Goal: Transaction & Acquisition: Obtain resource

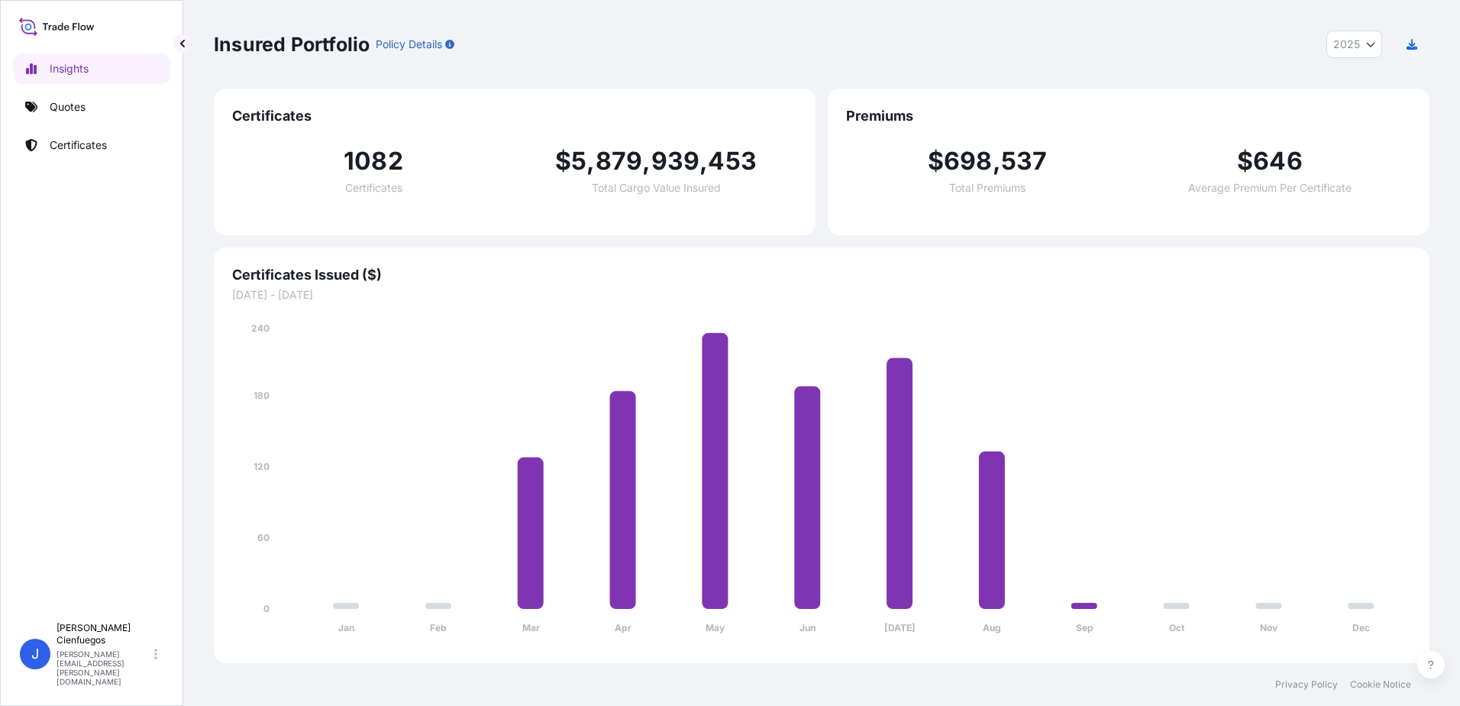
select select "2025"
click at [75, 100] on p "Quotes" at bounding box center [68, 106] width 36 height 15
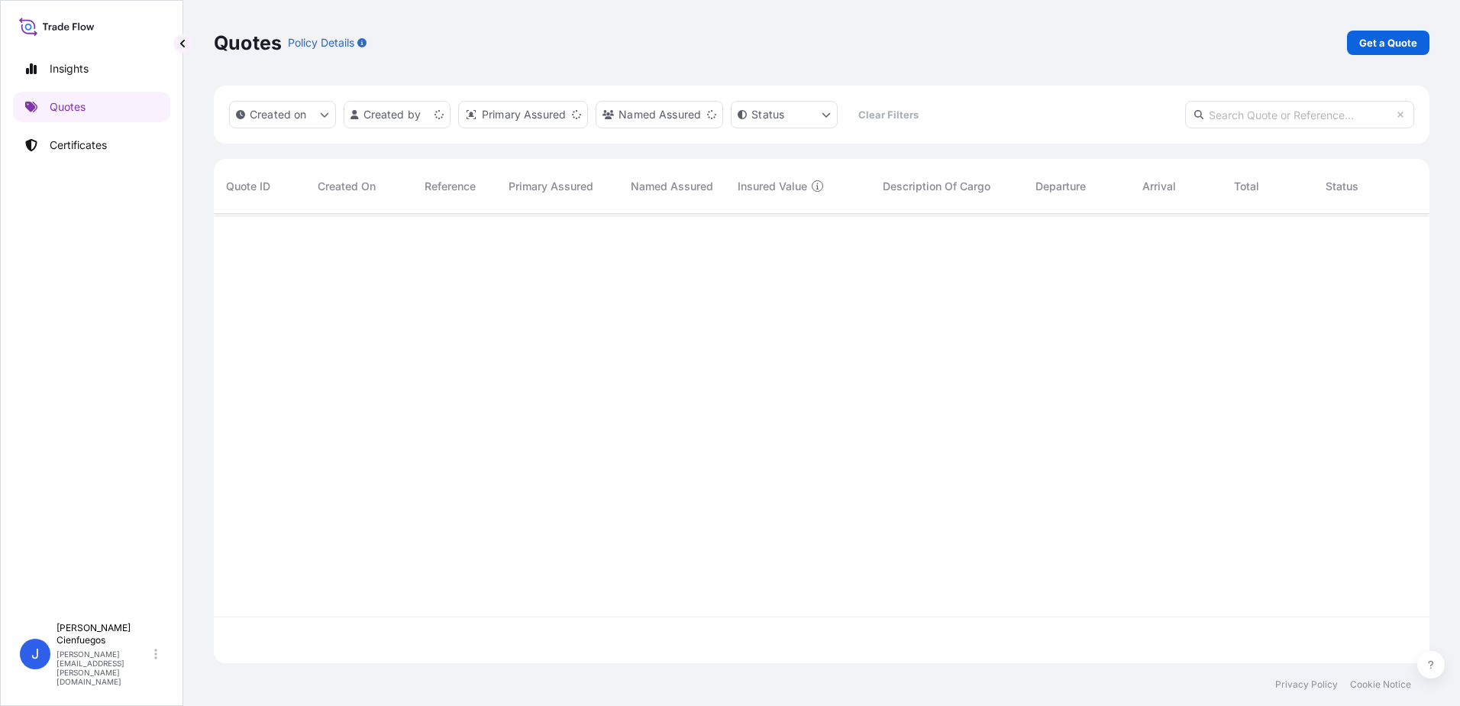
scroll to position [446, 1204]
click at [1410, 40] on p "Get a Quote" at bounding box center [1388, 42] width 58 height 15
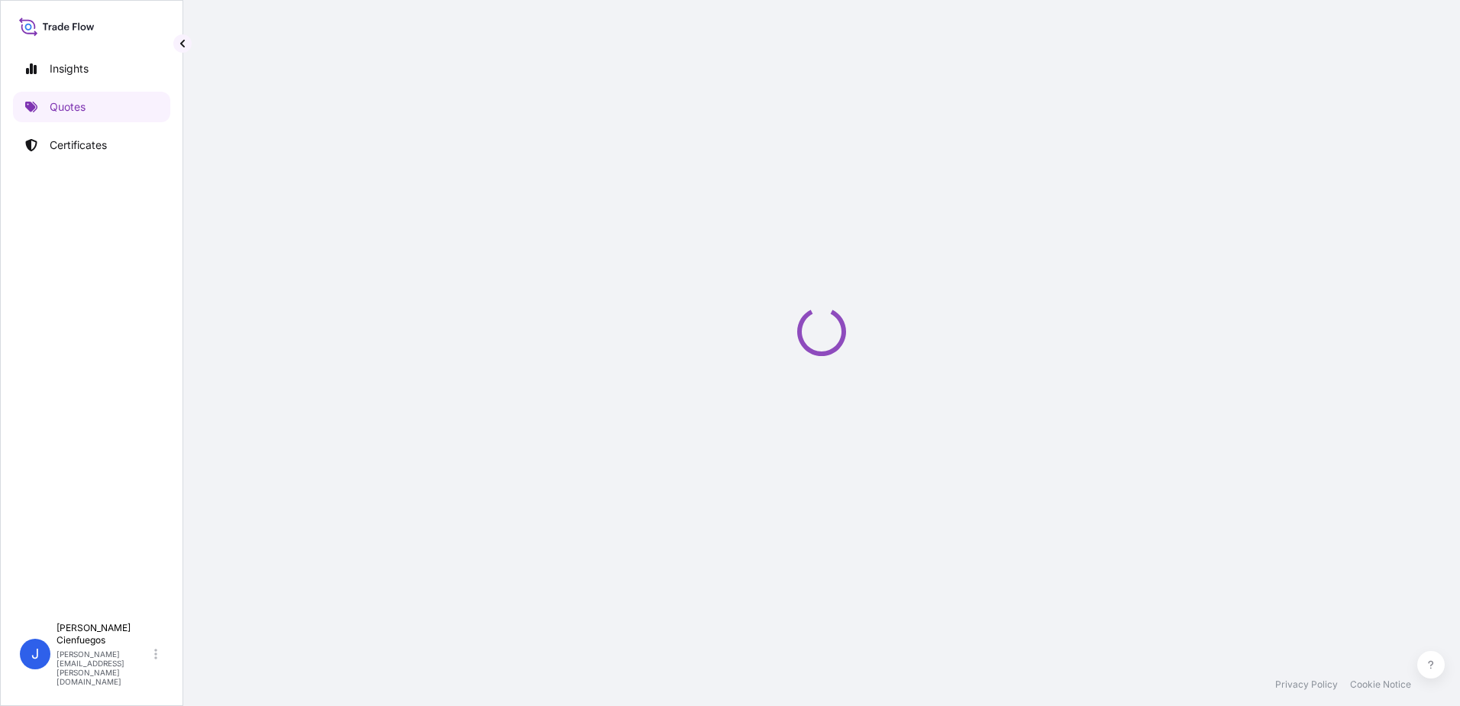
select select "Sea"
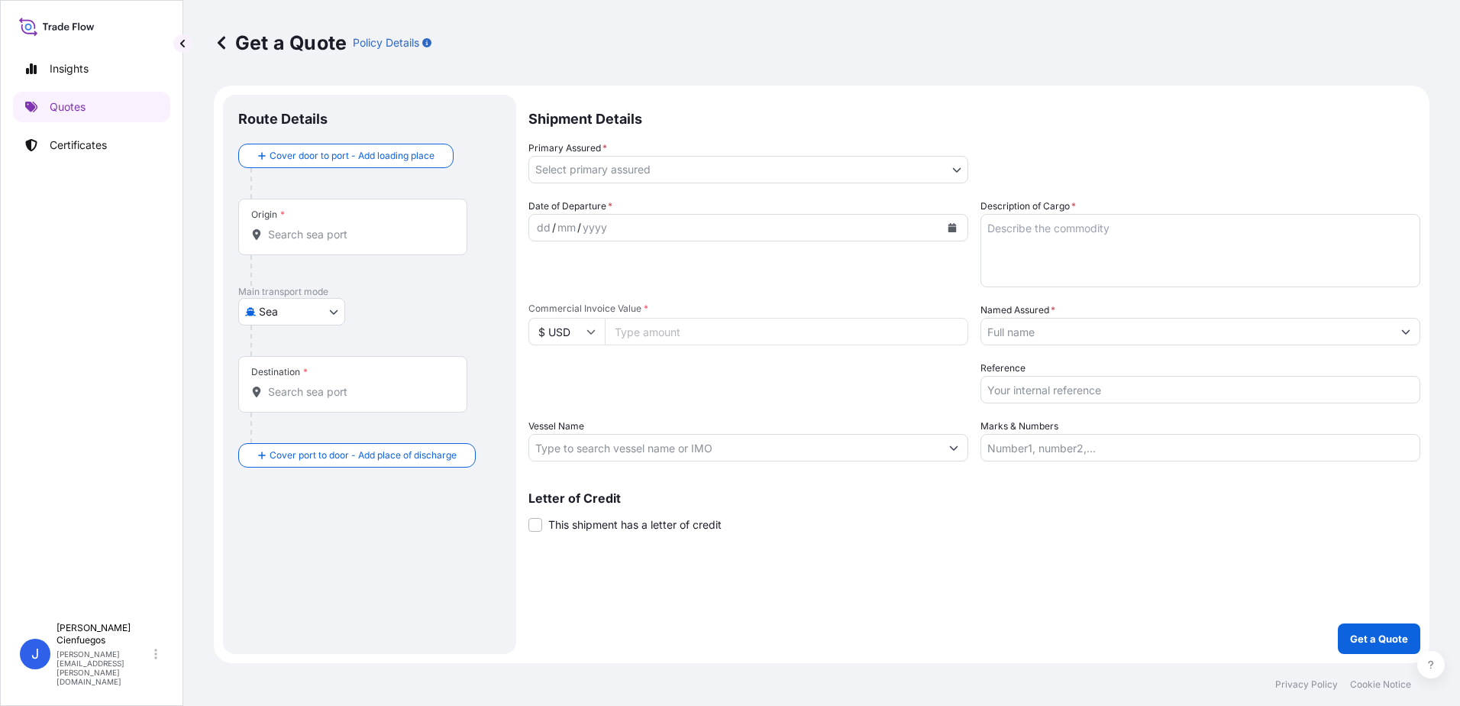
drag, startPoint x: 604, startPoint y: 330, endPoint x: 573, endPoint y: 266, distance: 70.4
click at [573, 266] on div "Date of Departure * dd / mm / yyyy" at bounding box center [748, 243] width 440 height 89
click at [334, 244] on div "Origin *" at bounding box center [352, 227] width 229 height 57
click at [334, 242] on input "Origin *" at bounding box center [358, 234] width 180 height 15
click at [781, 257] on div "Date of Departure * dd / mm / yyyy" at bounding box center [748, 243] width 440 height 89
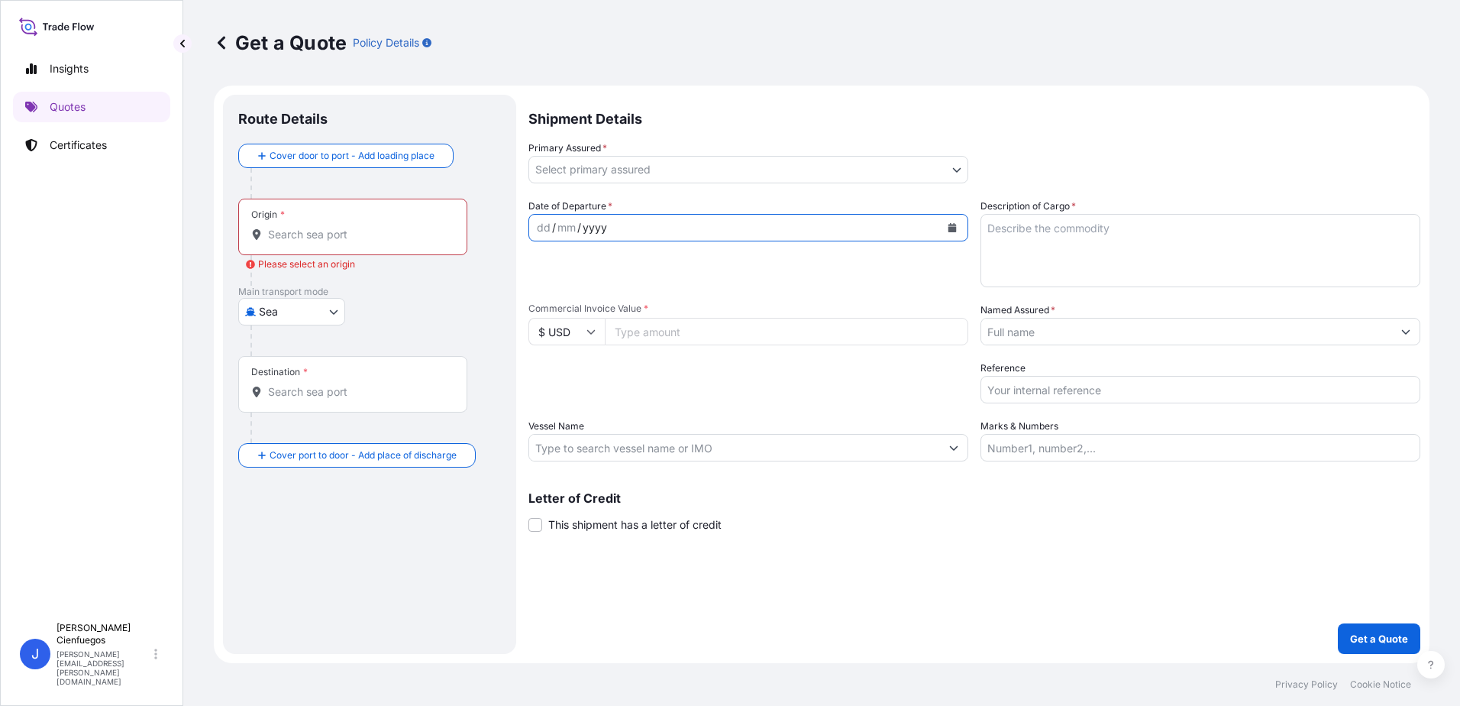
click at [312, 243] on div "Origin *" at bounding box center [352, 227] width 229 height 57
click at [312, 242] on input "Origin * Please select an origin" at bounding box center [358, 234] width 180 height 15
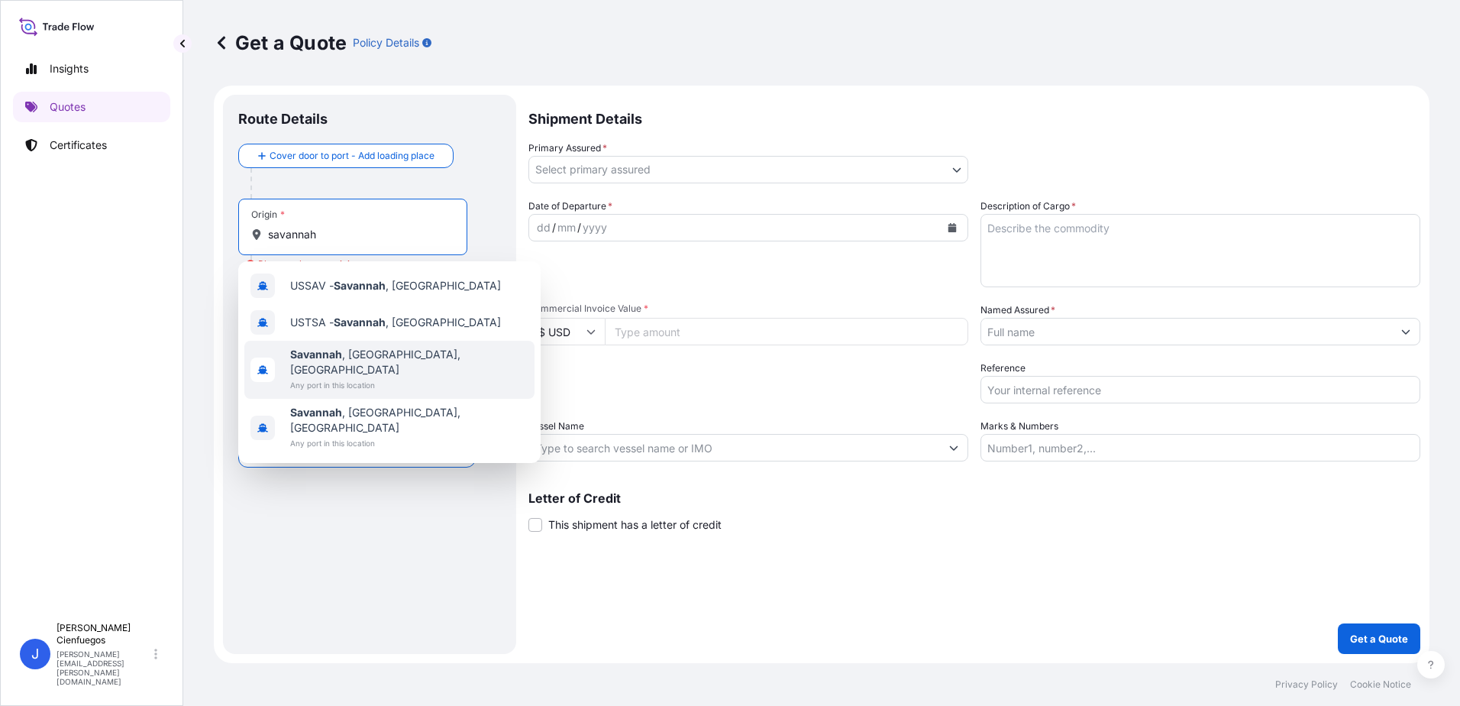
click at [393, 365] on div "[GEOGRAPHIC_DATA] , [GEOGRAPHIC_DATA], [GEOGRAPHIC_DATA] Any port in this locat…" at bounding box center [389, 370] width 290 height 58
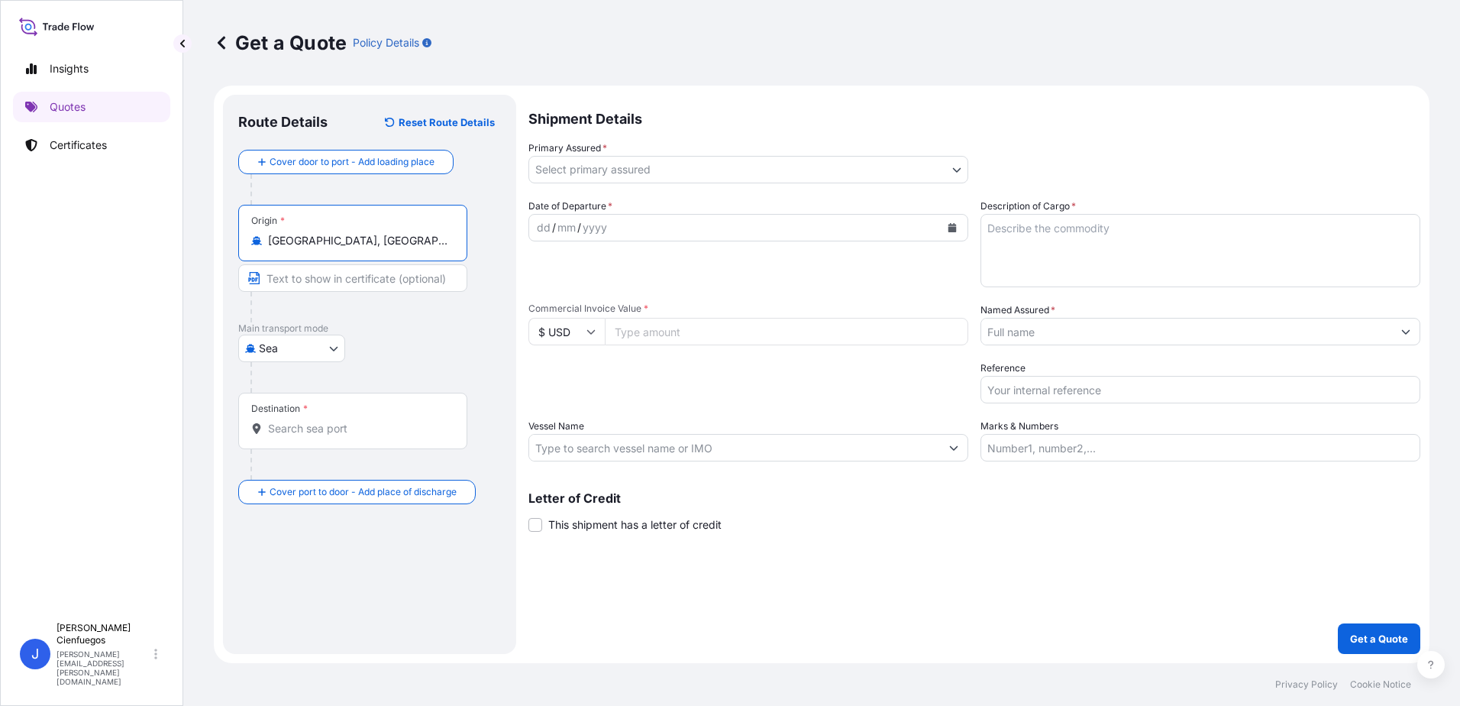
type input "[GEOGRAPHIC_DATA], [GEOGRAPHIC_DATA], [GEOGRAPHIC_DATA]"
click at [317, 417] on div "Destination *" at bounding box center [355, 420] width 234 height 57
click at [317, 421] on input "Destination *" at bounding box center [361, 428] width 186 height 15
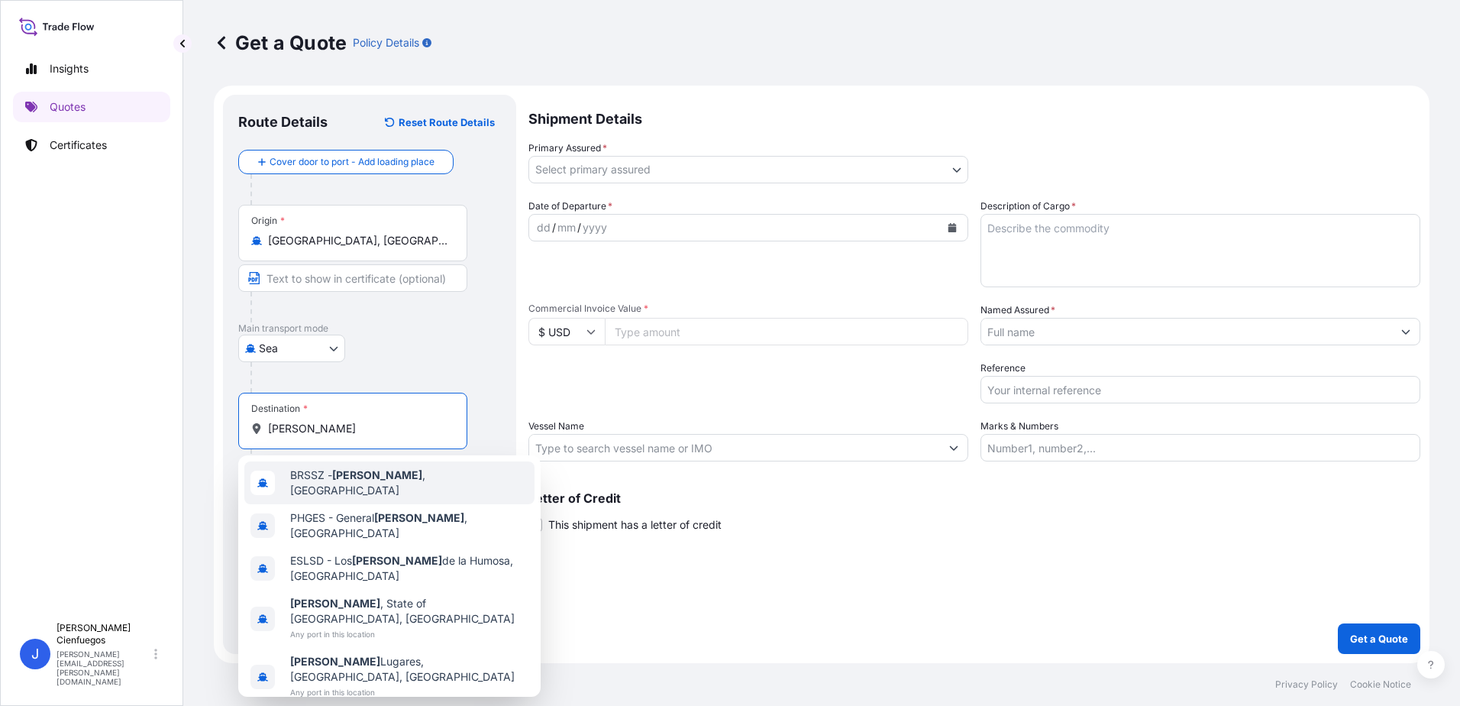
click at [376, 479] on span "[PERSON_NAME][GEOGRAPHIC_DATA] , [GEOGRAPHIC_DATA]" at bounding box center [409, 482] width 238 height 31
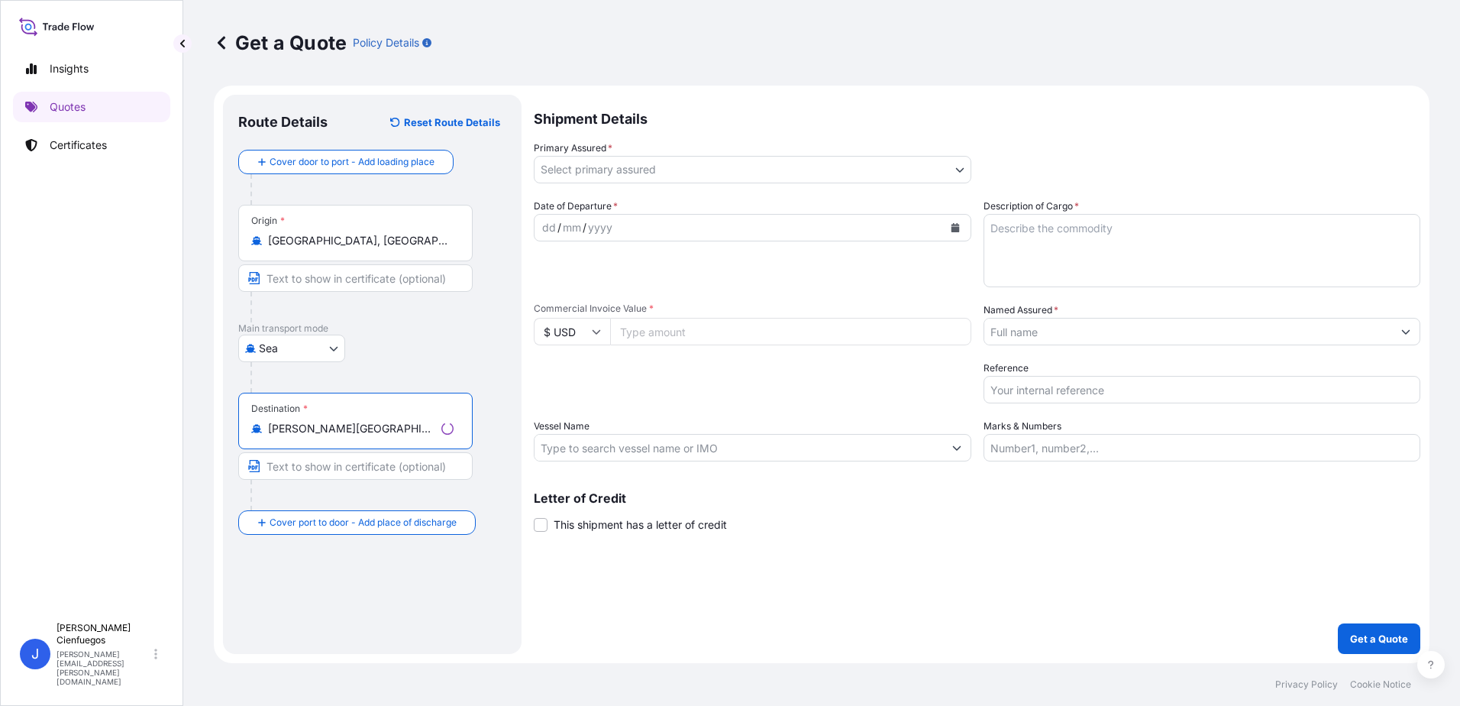
type input "[PERSON_NAME][GEOGRAPHIC_DATA], [GEOGRAPHIC_DATA]"
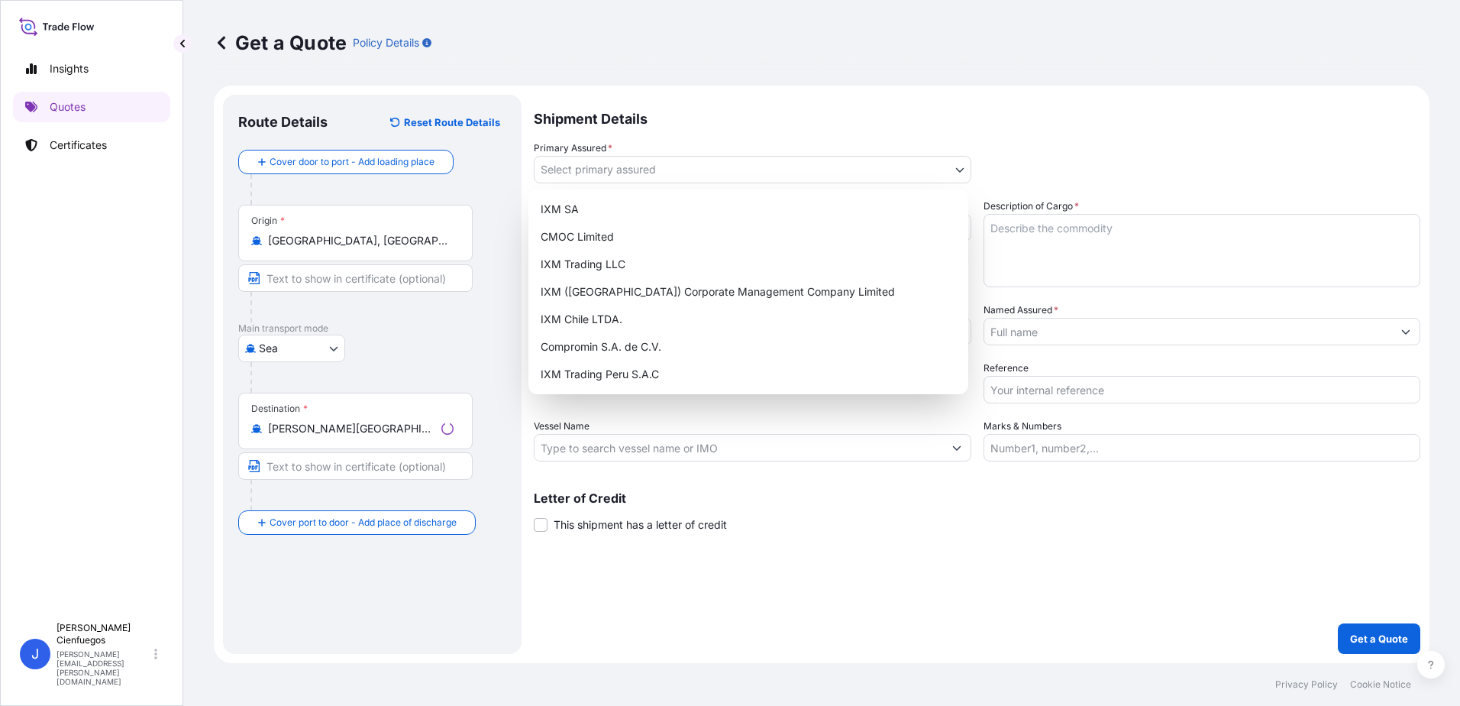
click at [613, 175] on body "0 options available. 5 options available. Insights Quotes Certificates J [PERSO…" at bounding box center [730, 353] width 1460 height 706
click at [632, 200] on div "IXM SA" at bounding box center [749, 208] width 428 height 27
select select "31846"
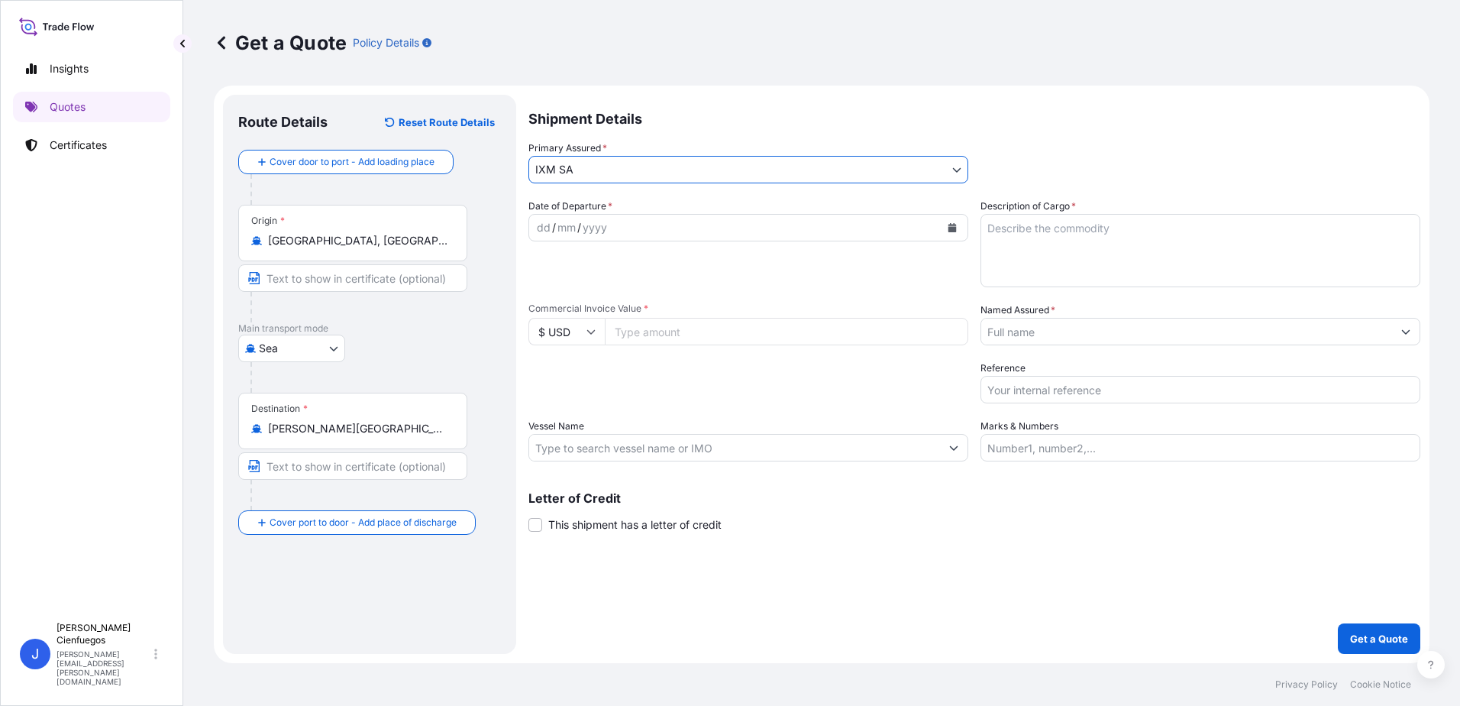
click at [1057, 342] on input "Named Assured *" at bounding box center [1186, 331] width 411 height 27
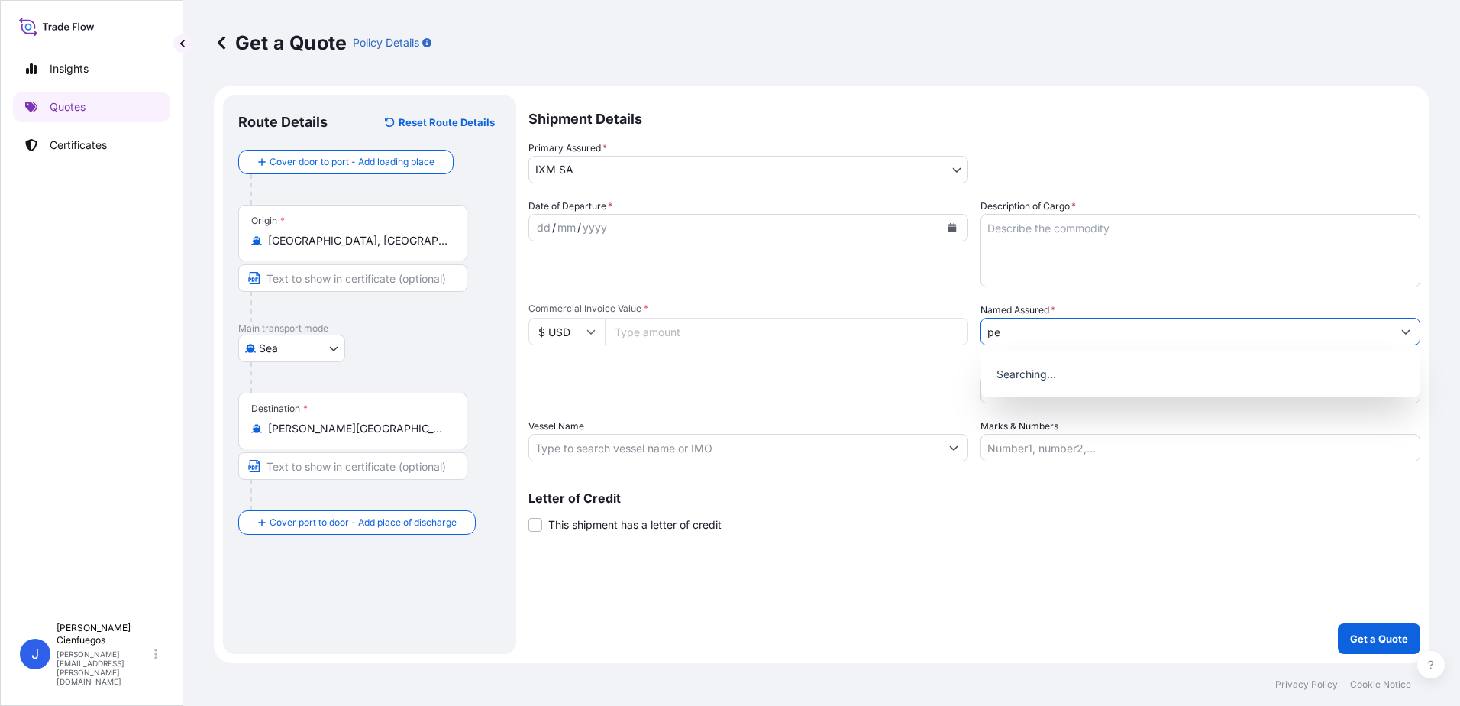
type input "p"
click at [1012, 332] on input "indsutria" at bounding box center [1186, 331] width 411 height 27
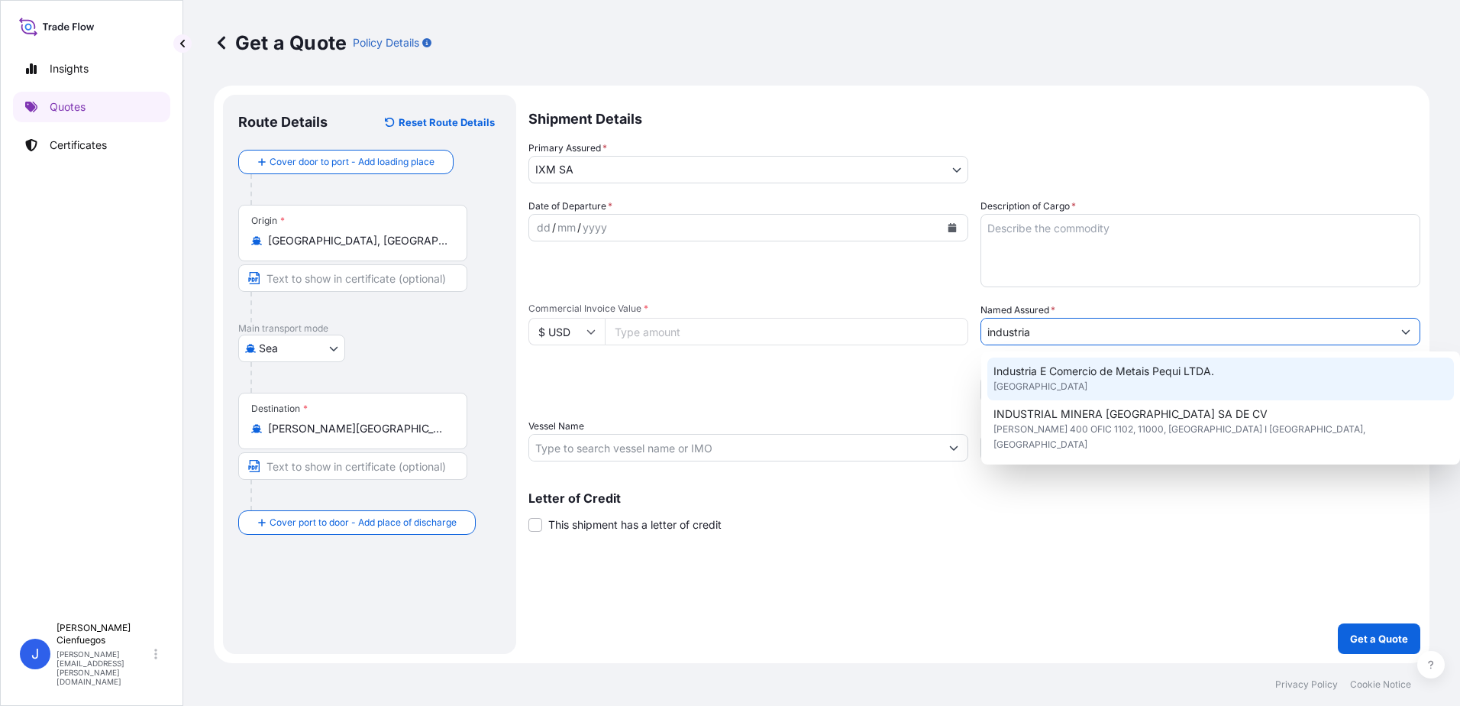
click at [1155, 384] on div "Industria E Comercio de Metais Pequi LTDA. [GEOGRAPHIC_DATA]" at bounding box center [1220, 378] width 467 height 43
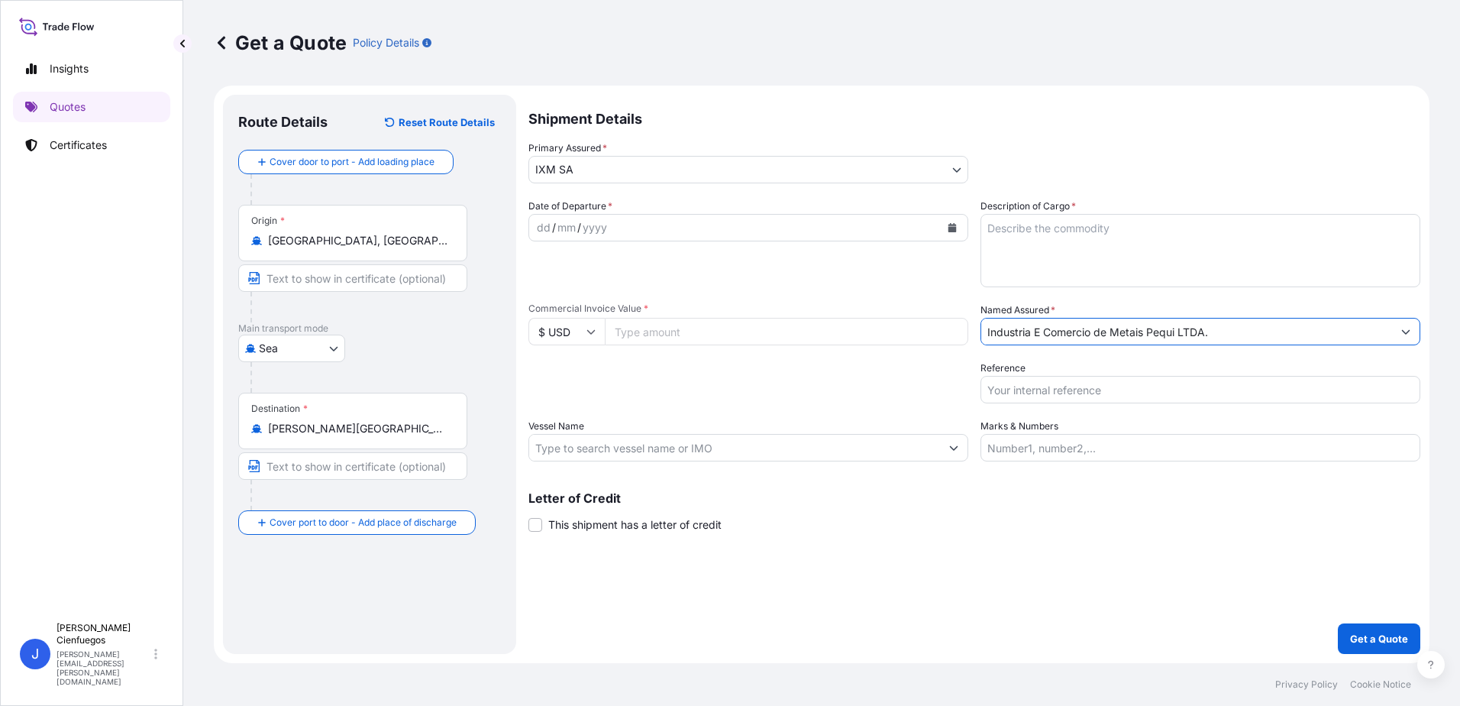
type input "Industria E Comercio de Metais Pequi LTDA."
click at [699, 337] on input "Commercial Invoice Value *" at bounding box center [786, 331] width 363 height 27
click at [579, 338] on input "$ USD" at bounding box center [566, 331] width 76 height 27
click at [670, 331] on input "Commercial Invoice Value *" at bounding box center [786, 331] width 363 height 27
click at [701, 270] on div "Date of Departure * dd / mm / yyyy" at bounding box center [748, 243] width 440 height 89
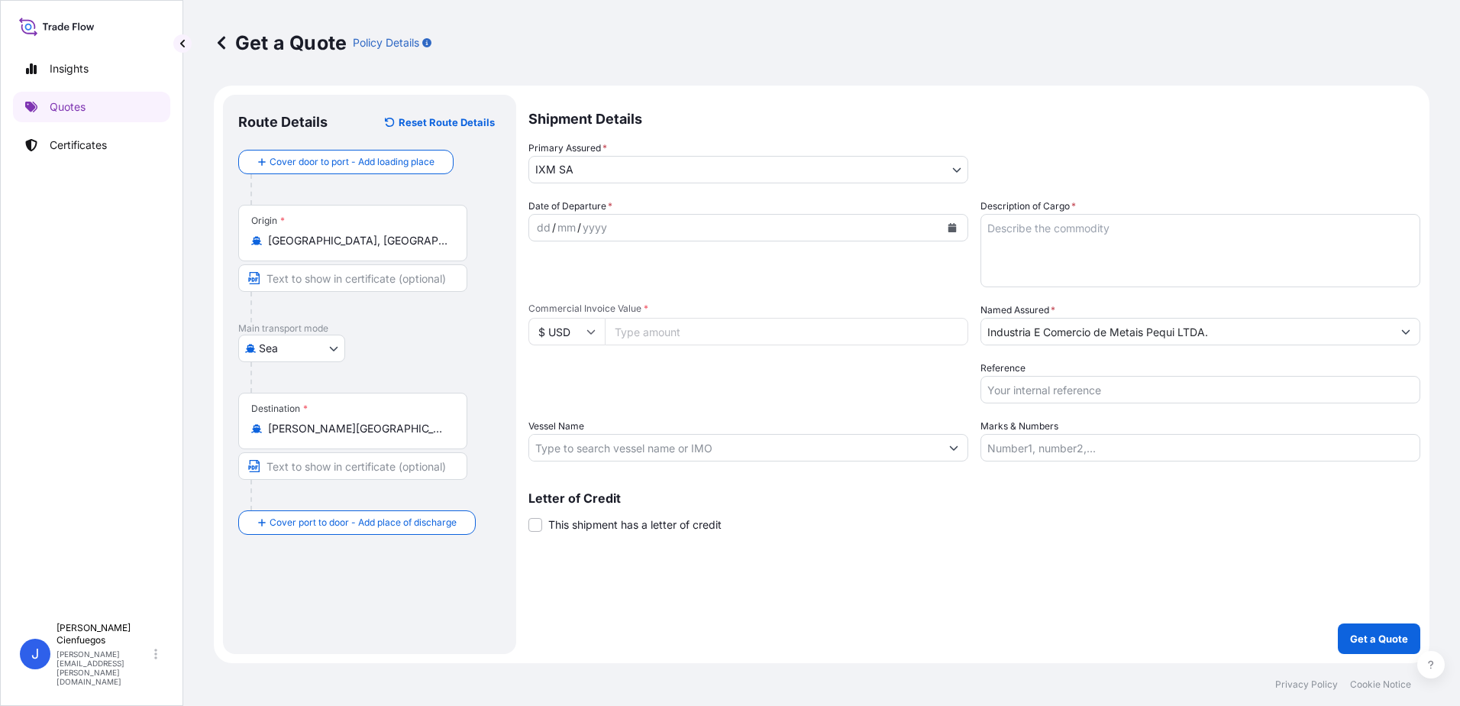
click at [629, 334] on input "Commercial Invoice Value *" at bounding box center [786, 331] width 363 height 27
type input "5993935.27"
click at [651, 454] on input "Vessel Name" at bounding box center [734, 447] width 411 height 27
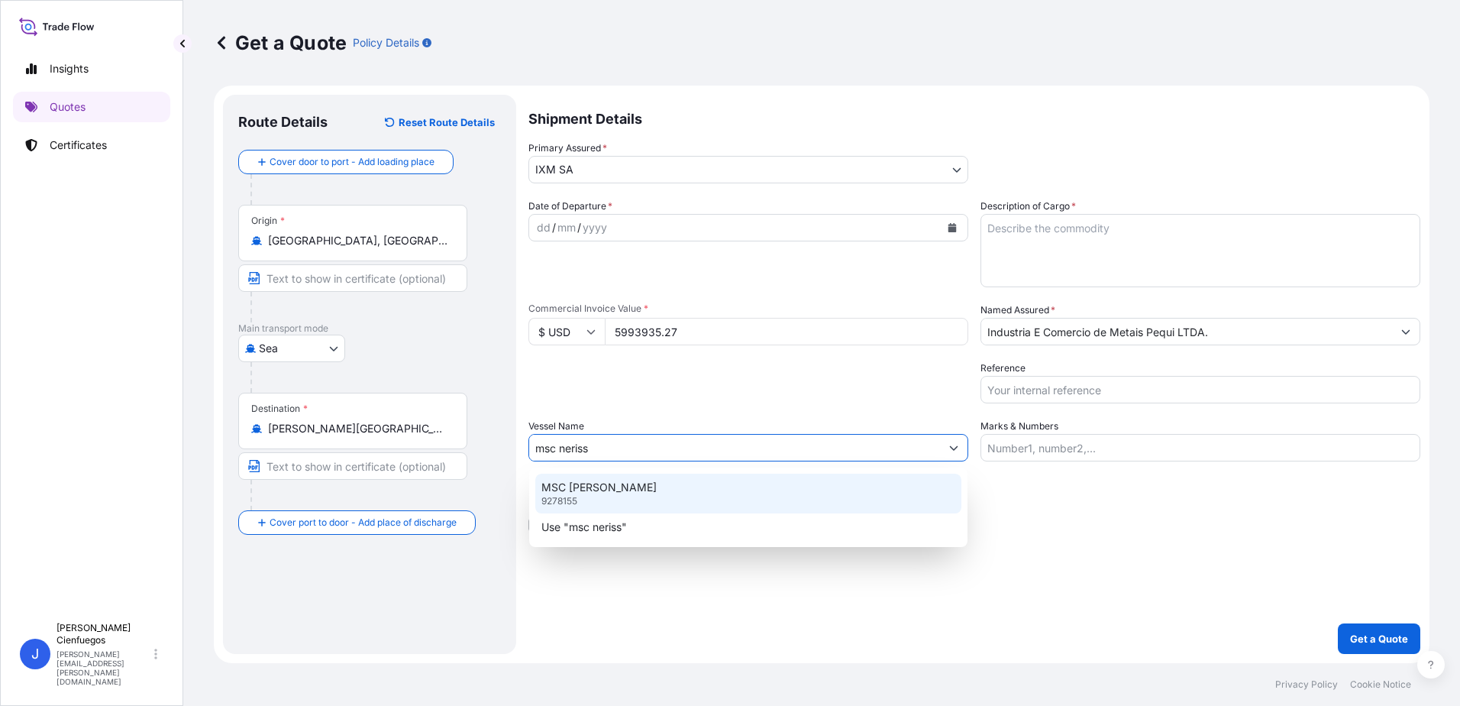
click at [656, 486] on div "MSC [PERSON_NAME] V 9278155" at bounding box center [748, 493] width 426 height 40
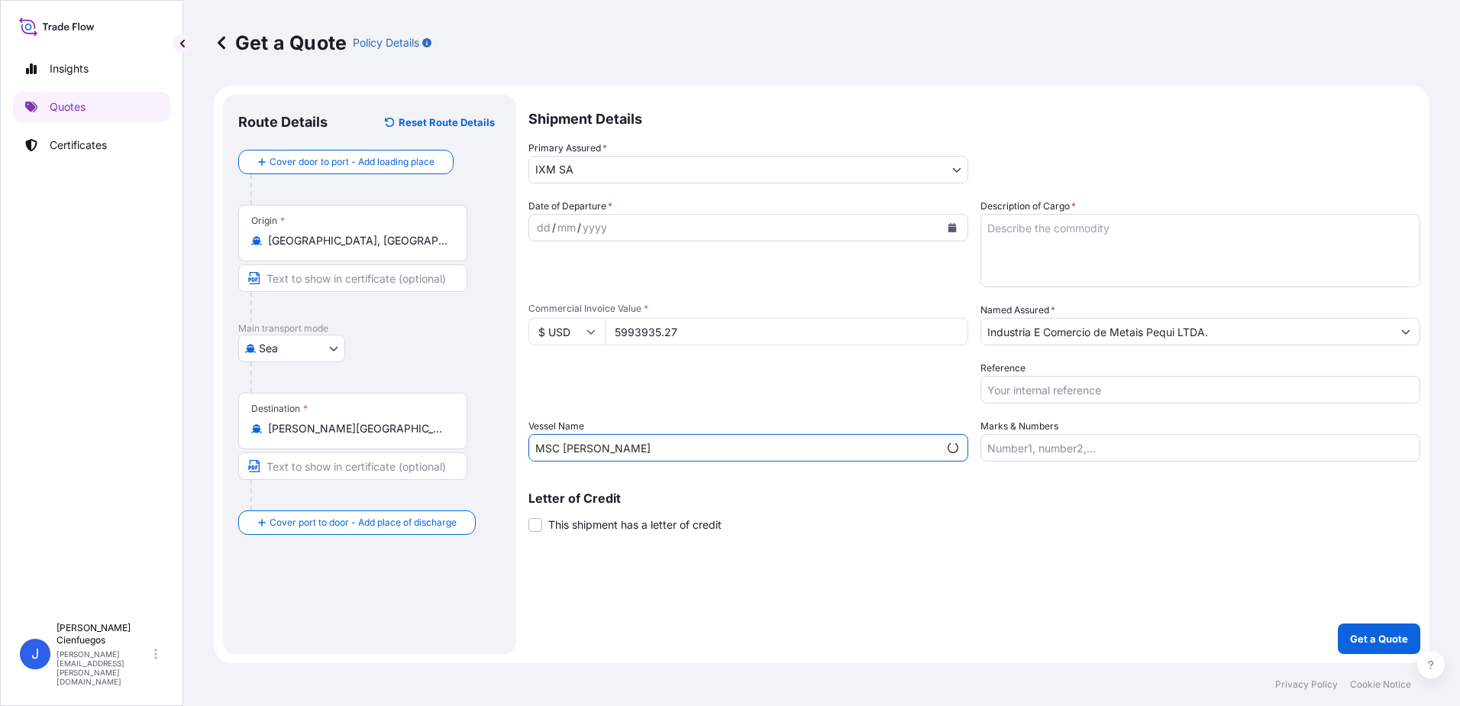
type input "MSC [PERSON_NAME]"
click at [1029, 385] on input "Reference" at bounding box center [1200, 389] width 440 height 27
click at [1060, 400] on input "Reference" at bounding box center [1200, 389] width 440 height 27
click at [1052, 386] on input "Reference" at bounding box center [1200, 389] width 440 height 27
paste input "v"
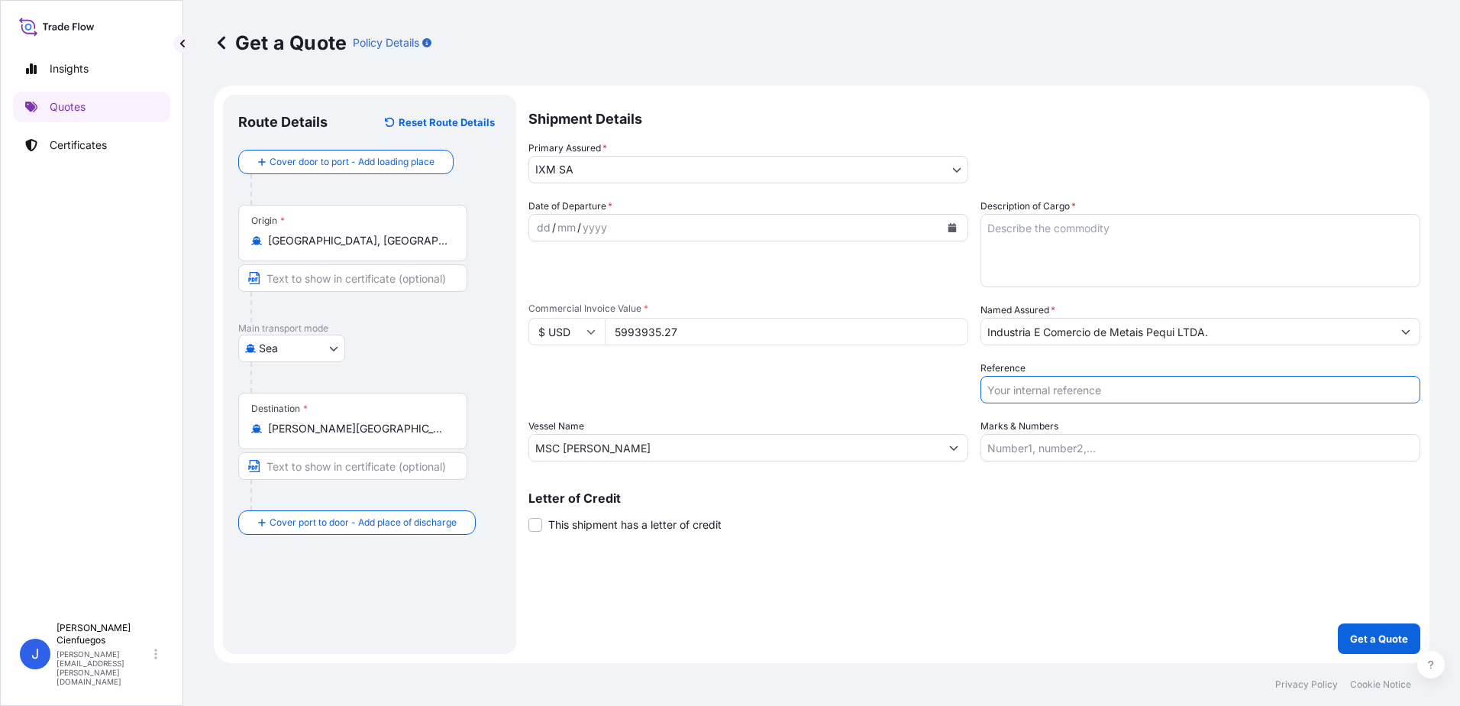
click at [1055, 394] on input "Reference" at bounding box center [1200, 389] width 440 height 27
type input "v"
paste input "CM.16673"
paste input "MEDUJZ741599"
type input "CM.16673/MEDUJZ741599"
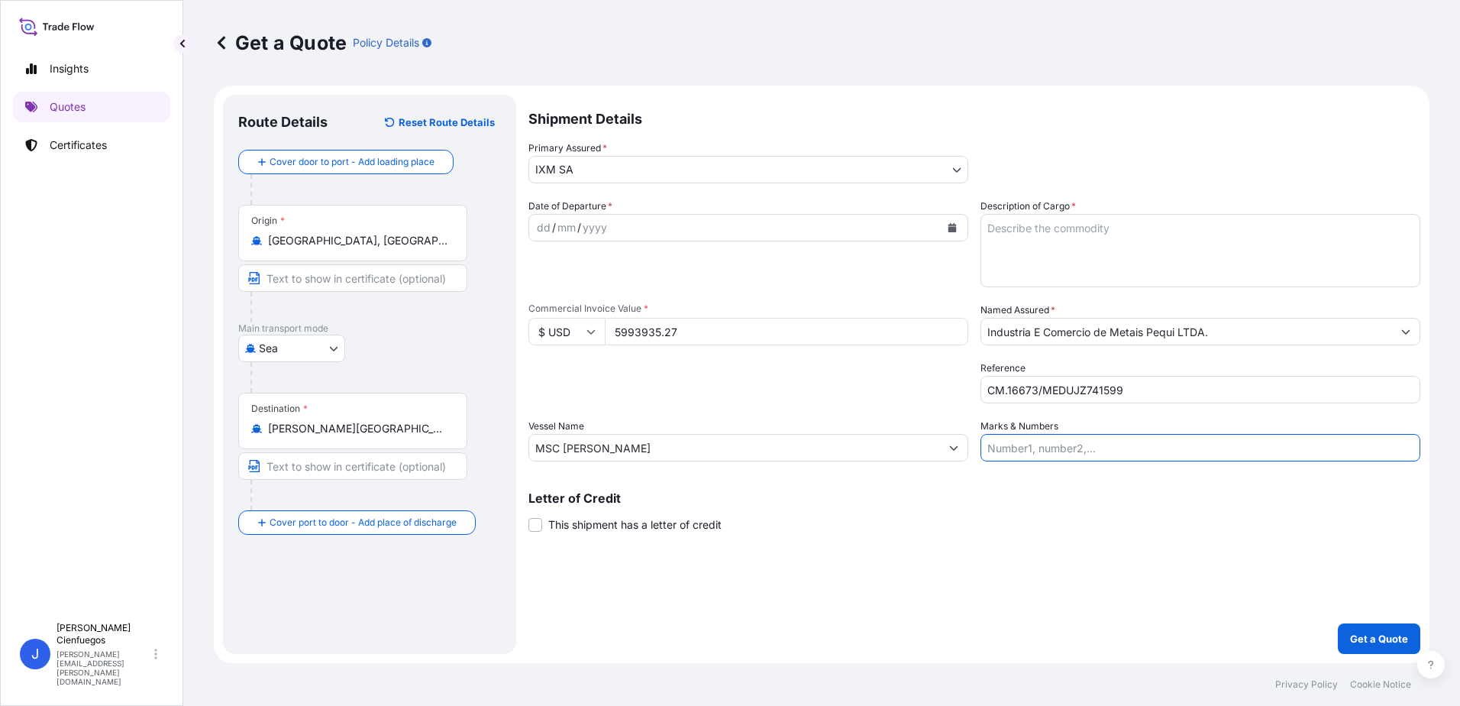
click at [1029, 447] on input "Marks & Numbers" at bounding box center [1200, 447] width 440 height 27
type input "240"
click at [1066, 237] on textarea "Description of Cargo *" at bounding box center [1200, 250] width 440 height 73
click at [101, 139] on p "Certificates" at bounding box center [78, 144] width 57 height 15
click at [1131, 247] on textarea "Description of Cargo *" at bounding box center [1200, 250] width 440 height 73
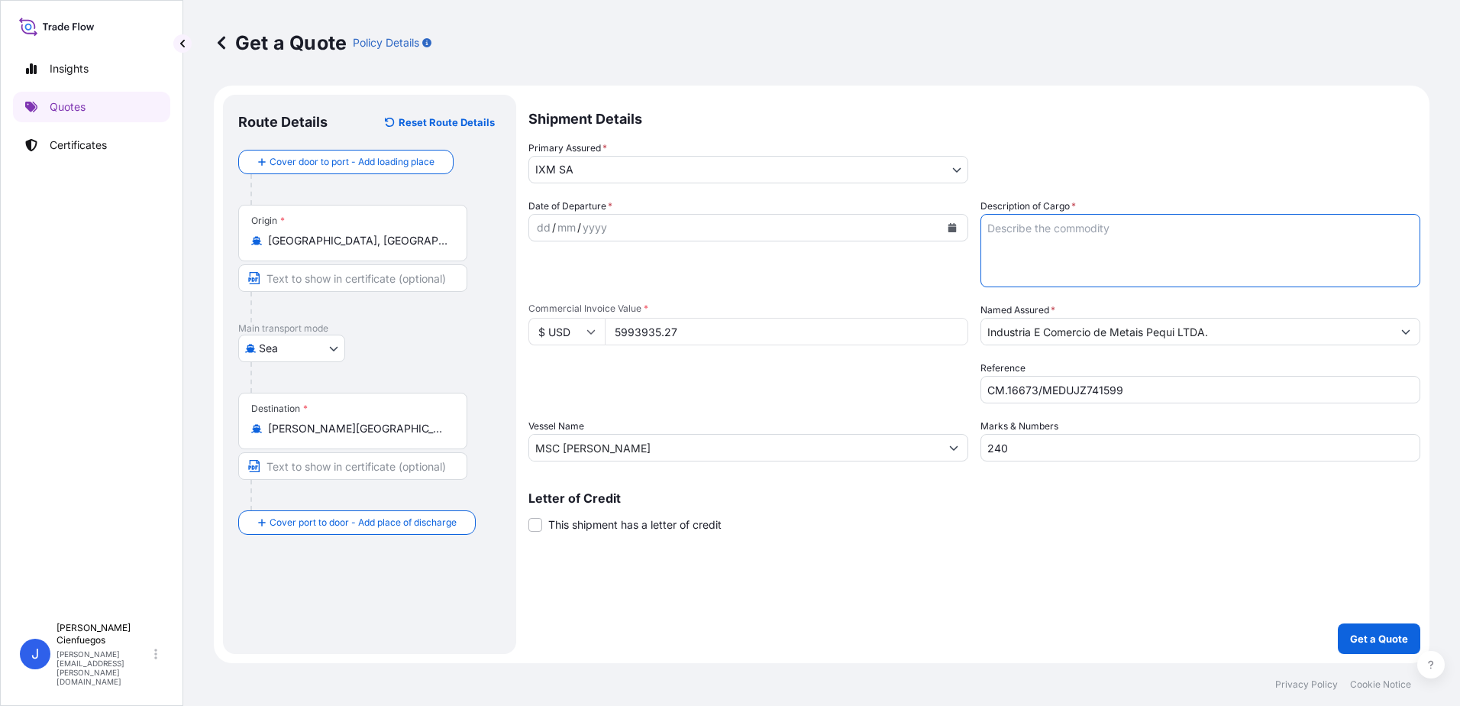
paste textarea "GRADE A COPPER CATHODES"
type textarea "GRADE A COPPER CATHODES"
click at [588, 224] on div "yyyy" at bounding box center [594, 227] width 27 height 18
click at [957, 223] on button "Calendar" at bounding box center [952, 227] width 24 height 24
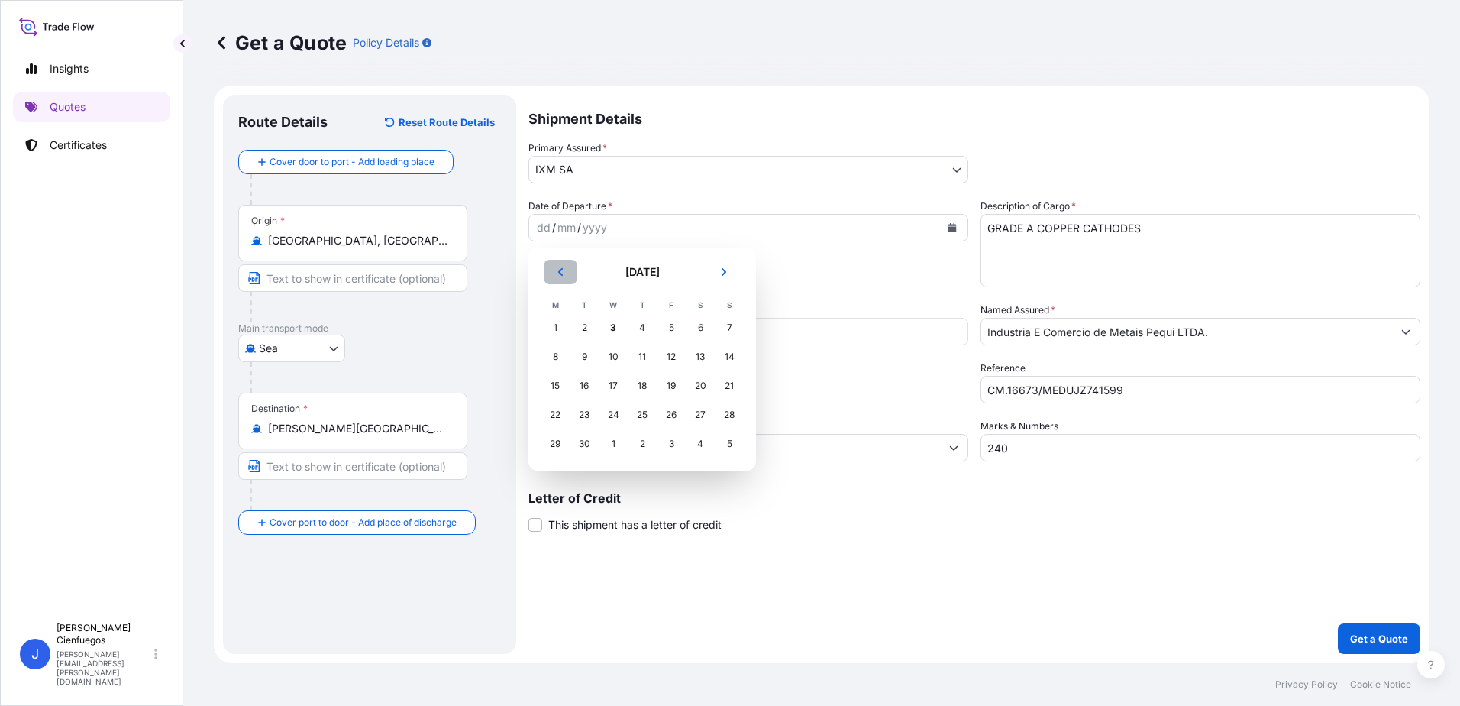
click at [555, 267] on button "Previous" at bounding box center [561, 272] width 34 height 24
click at [641, 442] on div "28" at bounding box center [641, 443] width 27 height 27
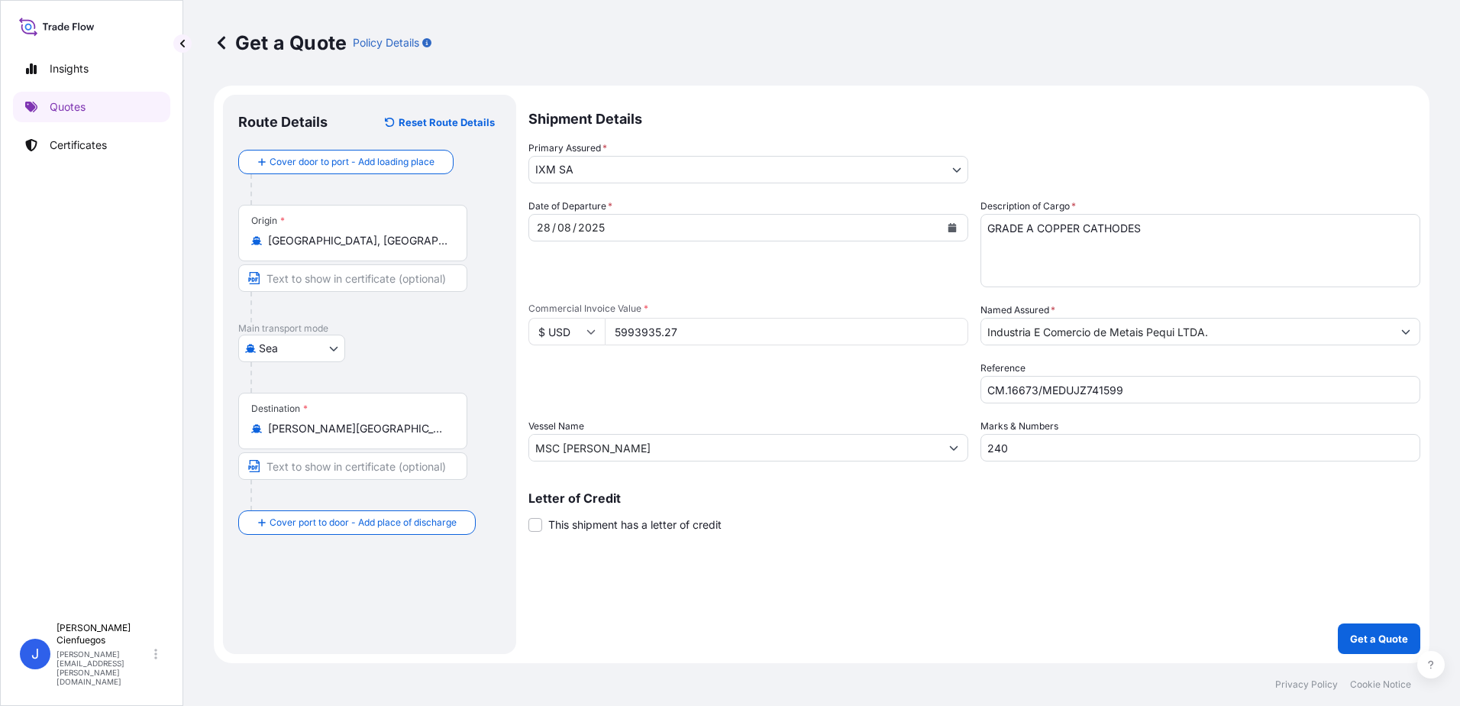
drag, startPoint x: 1113, startPoint y: 450, endPoint x: 1097, endPoint y: 592, distance: 143.0
click at [1097, 592] on div "Shipment Details Primary Assured * IXM SA IXM SA CMOC Limited IXM Trading LLC I…" at bounding box center [974, 374] width 892 height 559
click at [1379, 639] on p "Get a Quote" at bounding box center [1379, 638] width 58 height 15
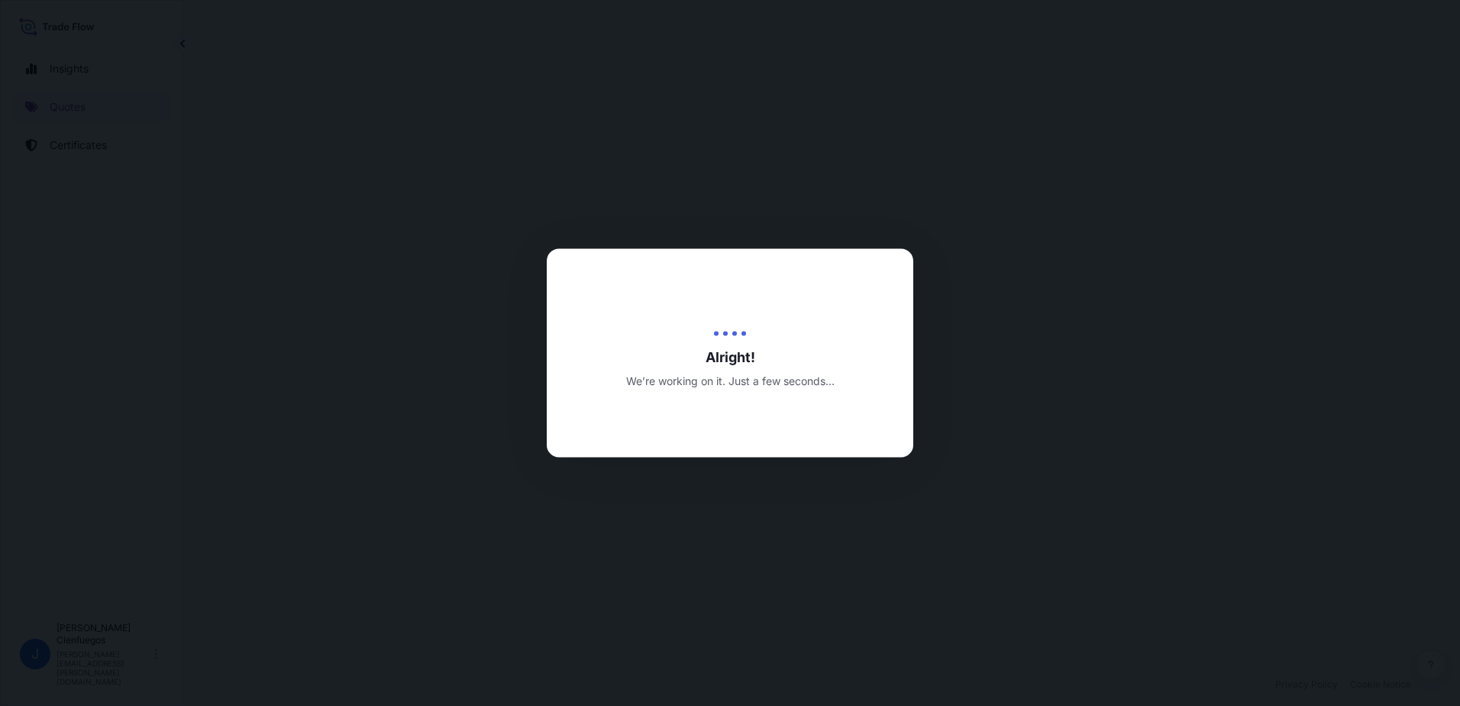
select select "Sea"
select select "31846"
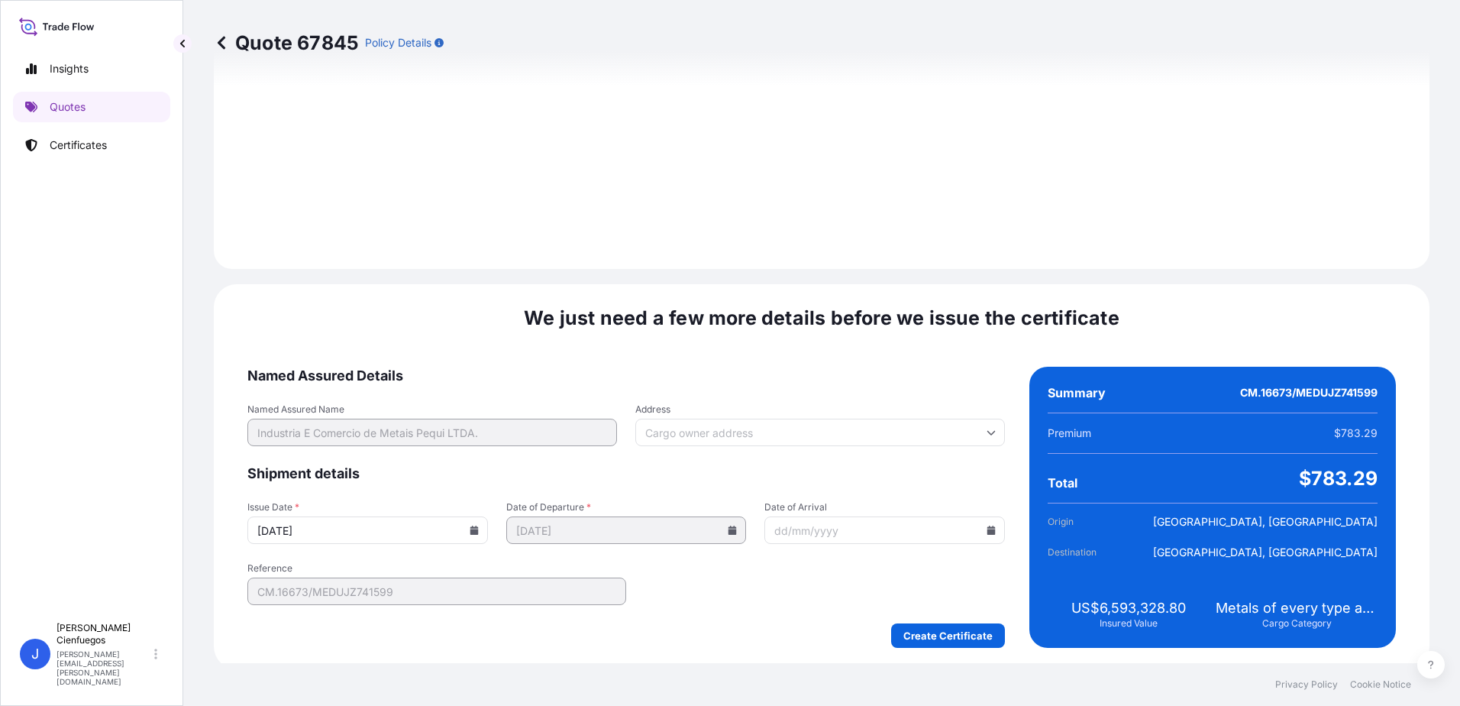
scroll to position [1593, 0]
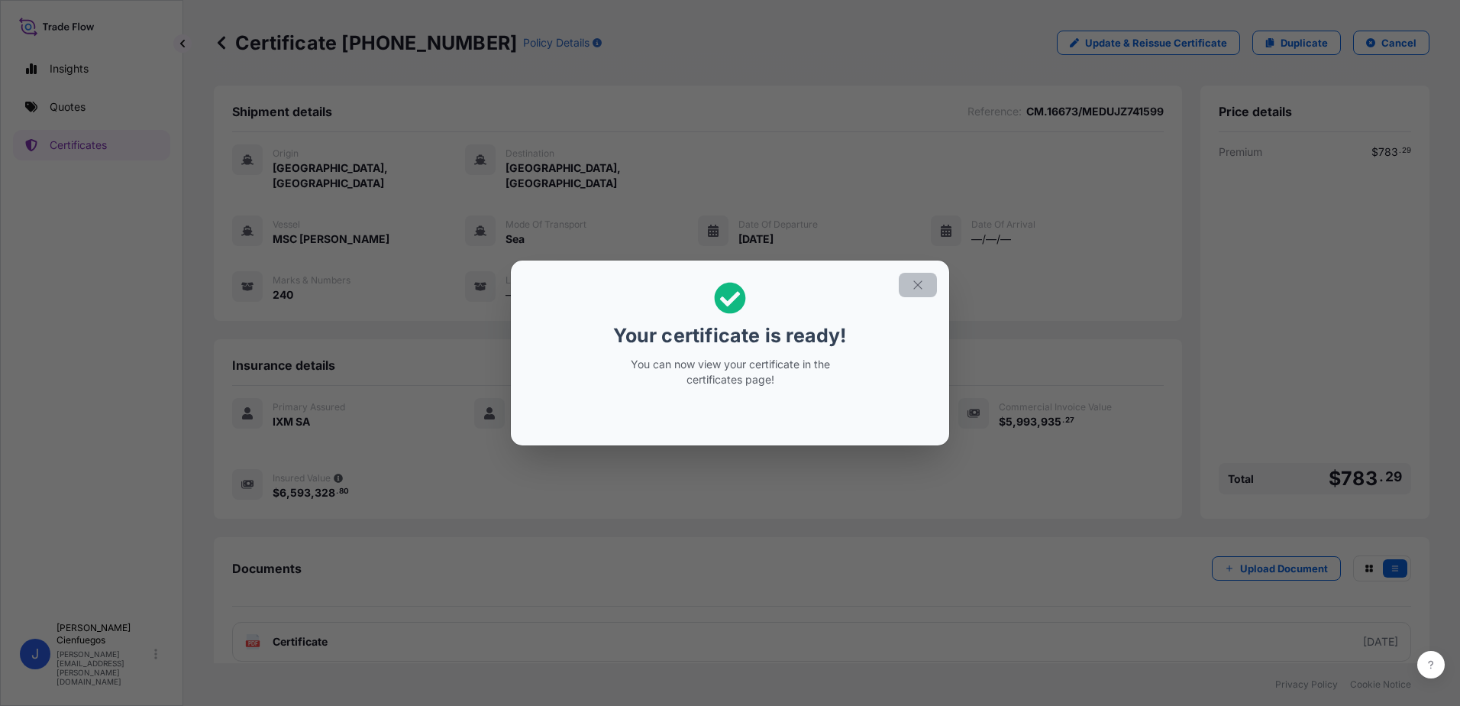
click at [913, 283] on icon "button" at bounding box center [918, 285] width 14 height 14
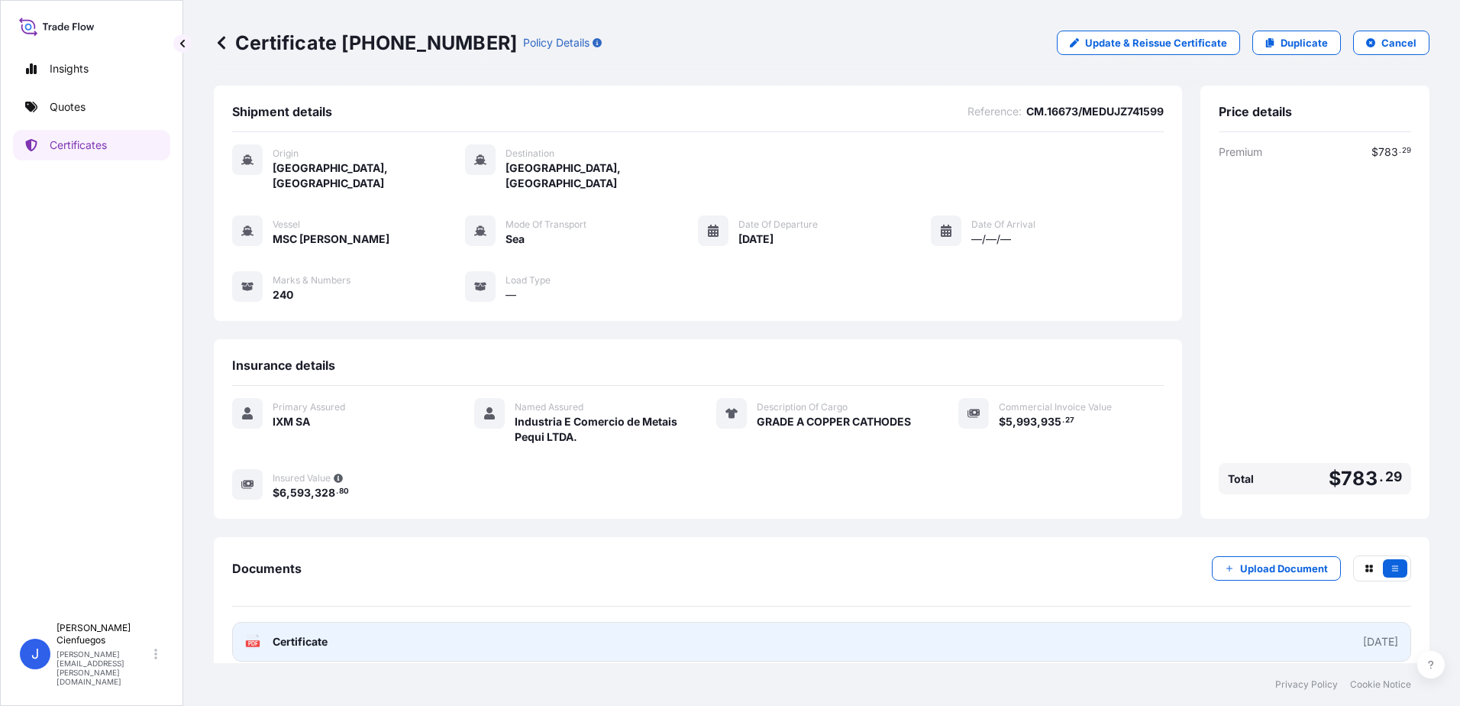
scroll to position [2, 0]
click at [1008, 620] on link "PDF Certificate [DATE]" at bounding box center [821, 640] width 1179 height 40
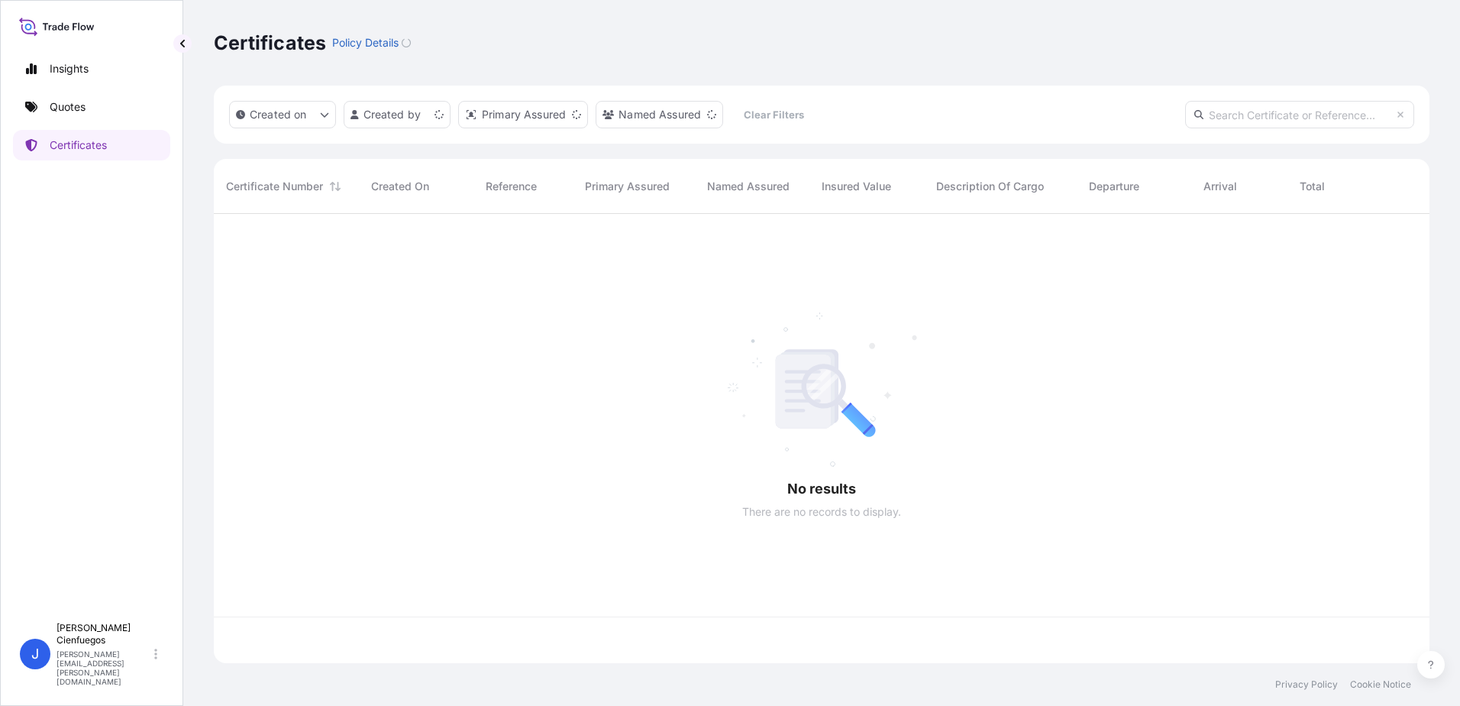
scroll to position [446, 1204]
click at [430, 115] on html "Insights Quotes Certificates J [PERSON_NAME] [PERSON_NAME][EMAIL_ADDRESS][PERSO…" at bounding box center [730, 353] width 1460 height 706
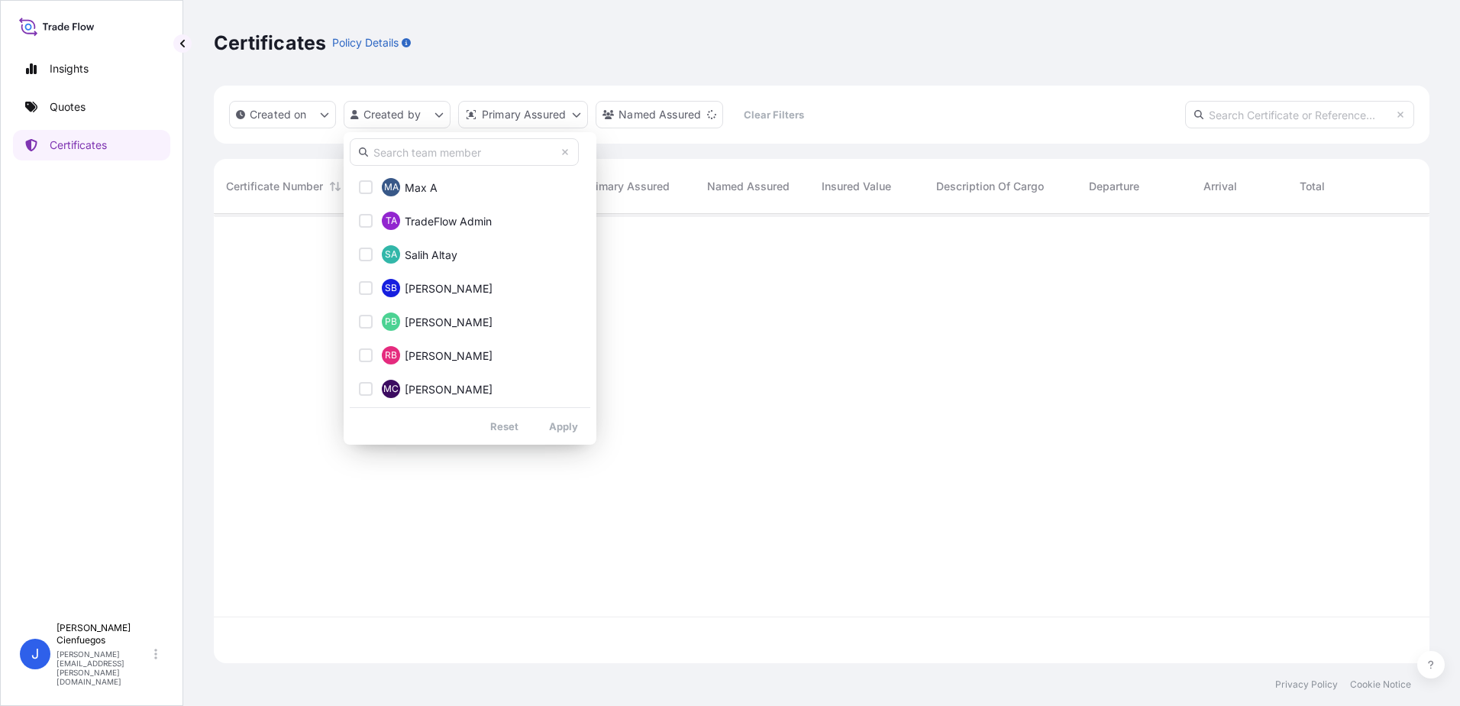
click at [449, 155] on input "text" at bounding box center [464, 151] width 229 height 27
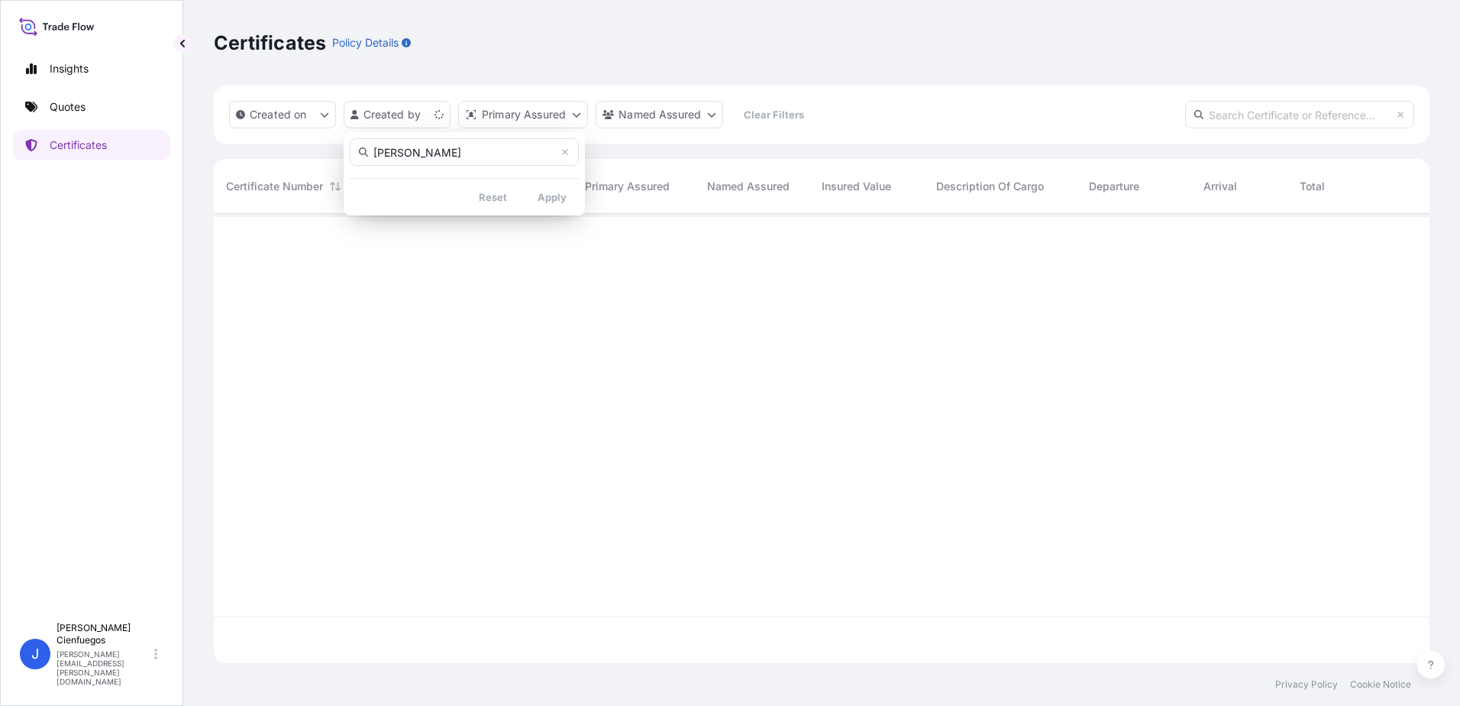
type input "[PERSON_NAME]"
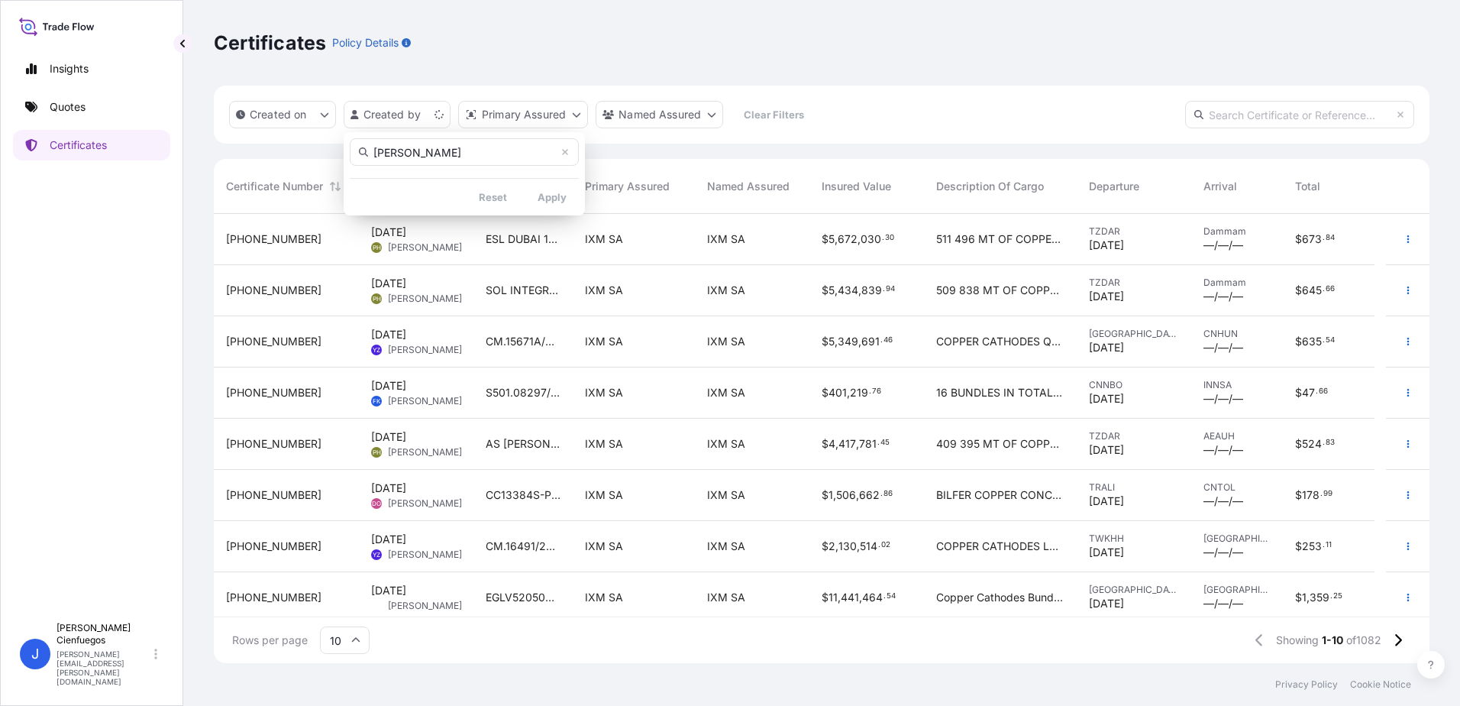
click at [443, 156] on input "[PERSON_NAME]" at bounding box center [464, 151] width 229 height 27
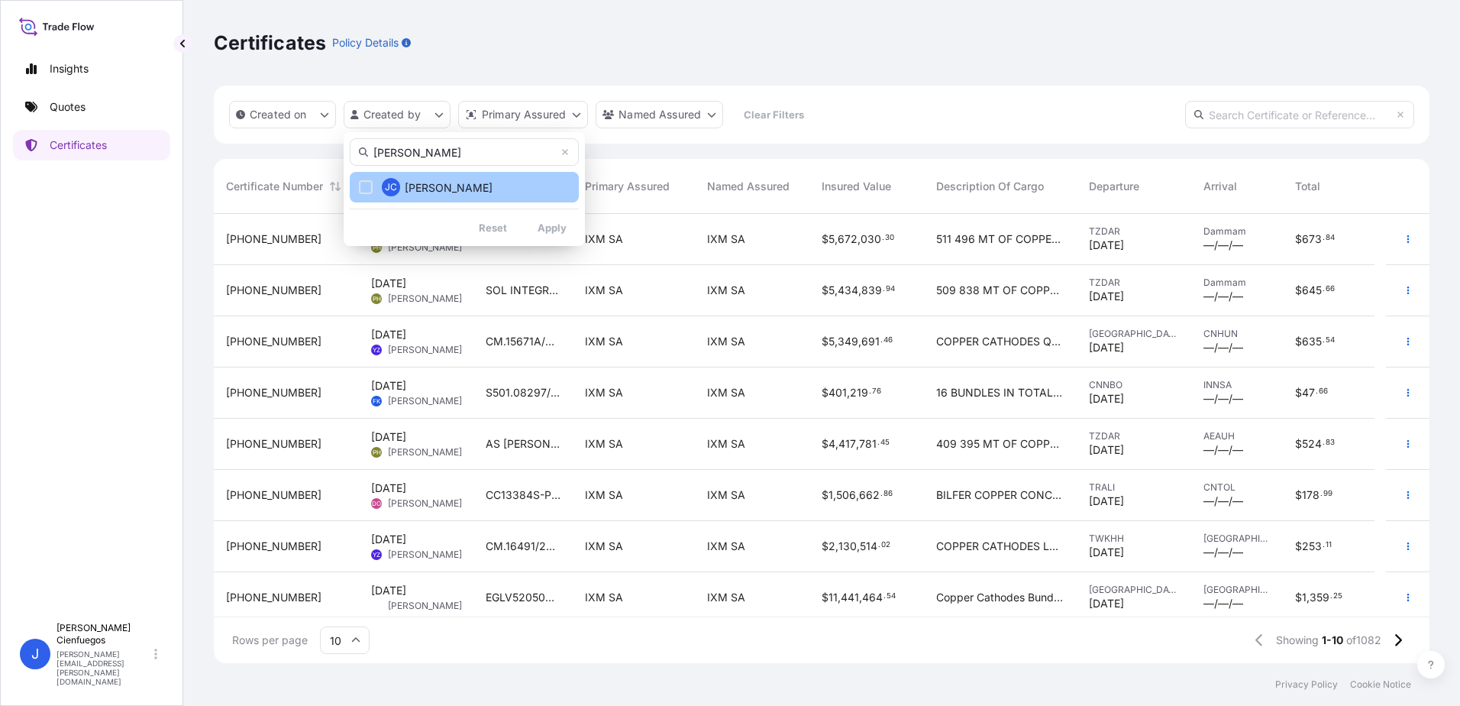
click at [363, 195] on button "JC Jaime Cienfuegos" at bounding box center [464, 187] width 229 height 31
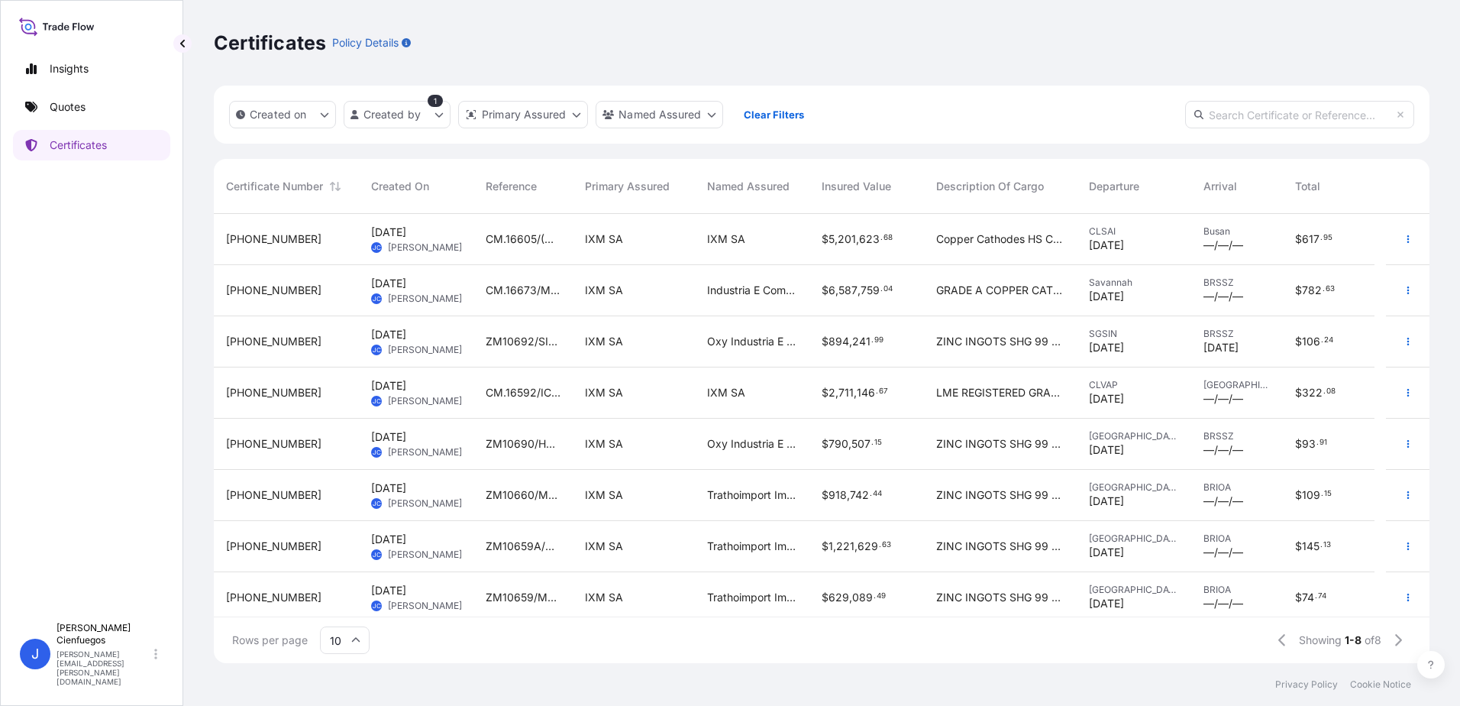
click at [871, 250] on div "$ 5 , 201 , 623 . 68" at bounding box center [866, 239] width 115 height 51
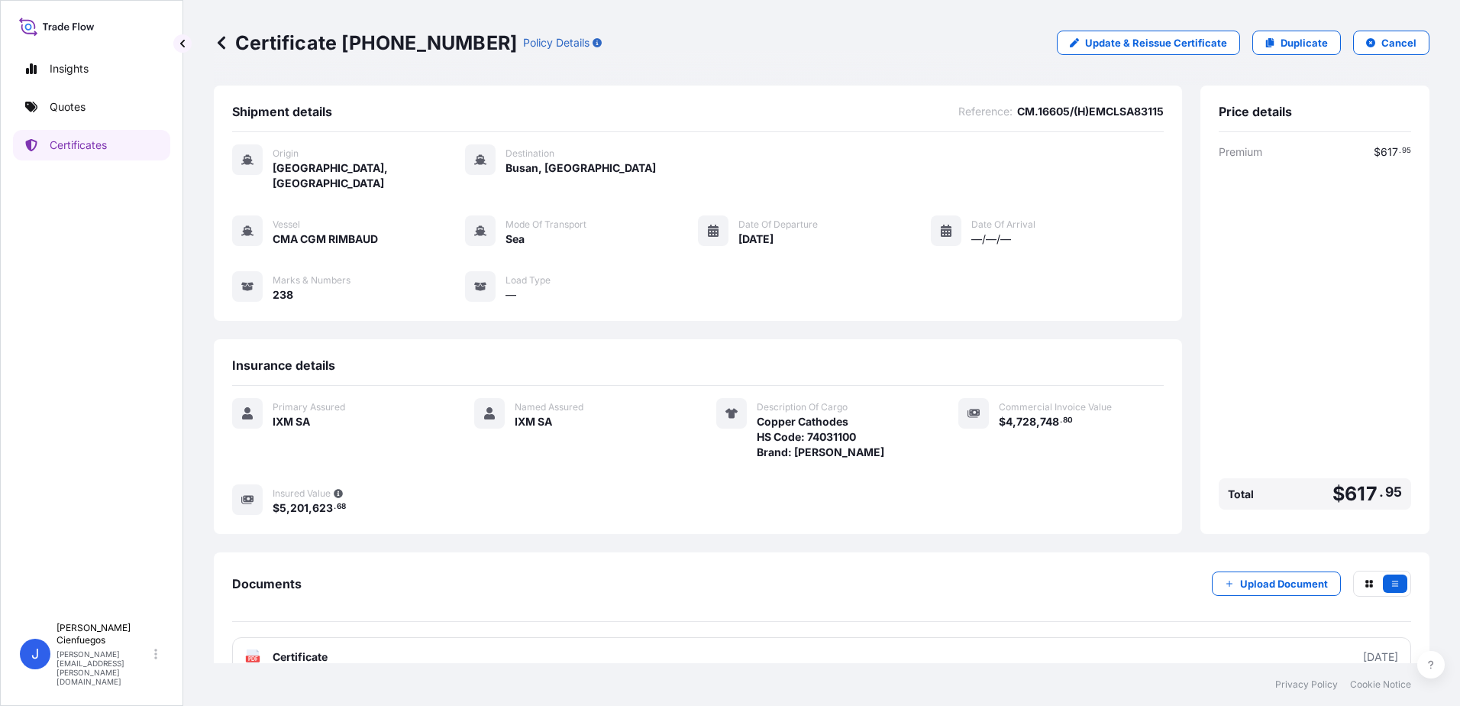
drag, startPoint x: 825, startPoint y: 471, endPoint x: 803, endPoint y: 464, distance: 22.5
click at [803, 464] on div "Primary Assured IXM SA Named Assured IXM SA Description Of Cargo Copper Cathode…" at bounding box center [698, 457] width 932 height 118
click at [211, 50] on div "Certificate 31846-1033-1 Policy Details Update & Reissue Certificate Duplicate …" at bounding box center [821, 331] width 1277 height 663
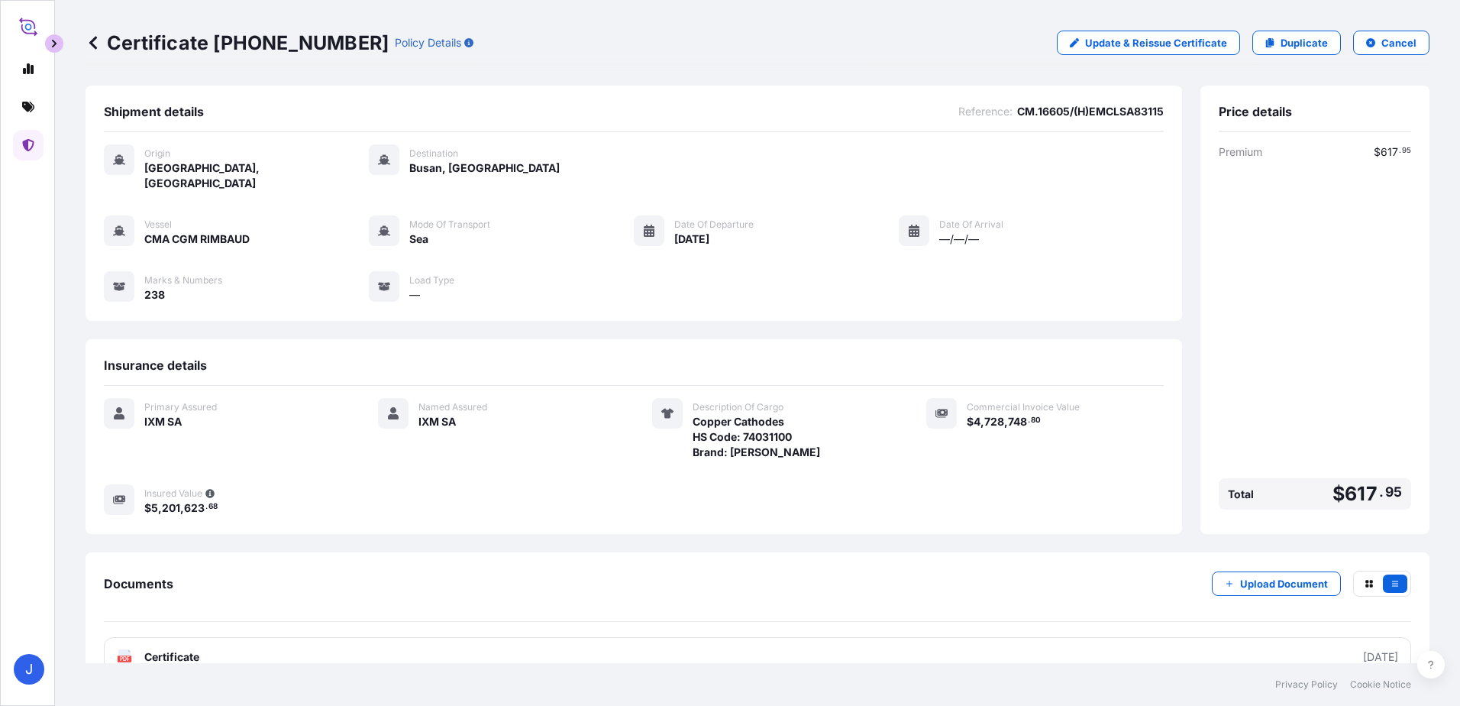
click at [45, 47] on button "button" at bounding box center [54, 43] width 18 height 18
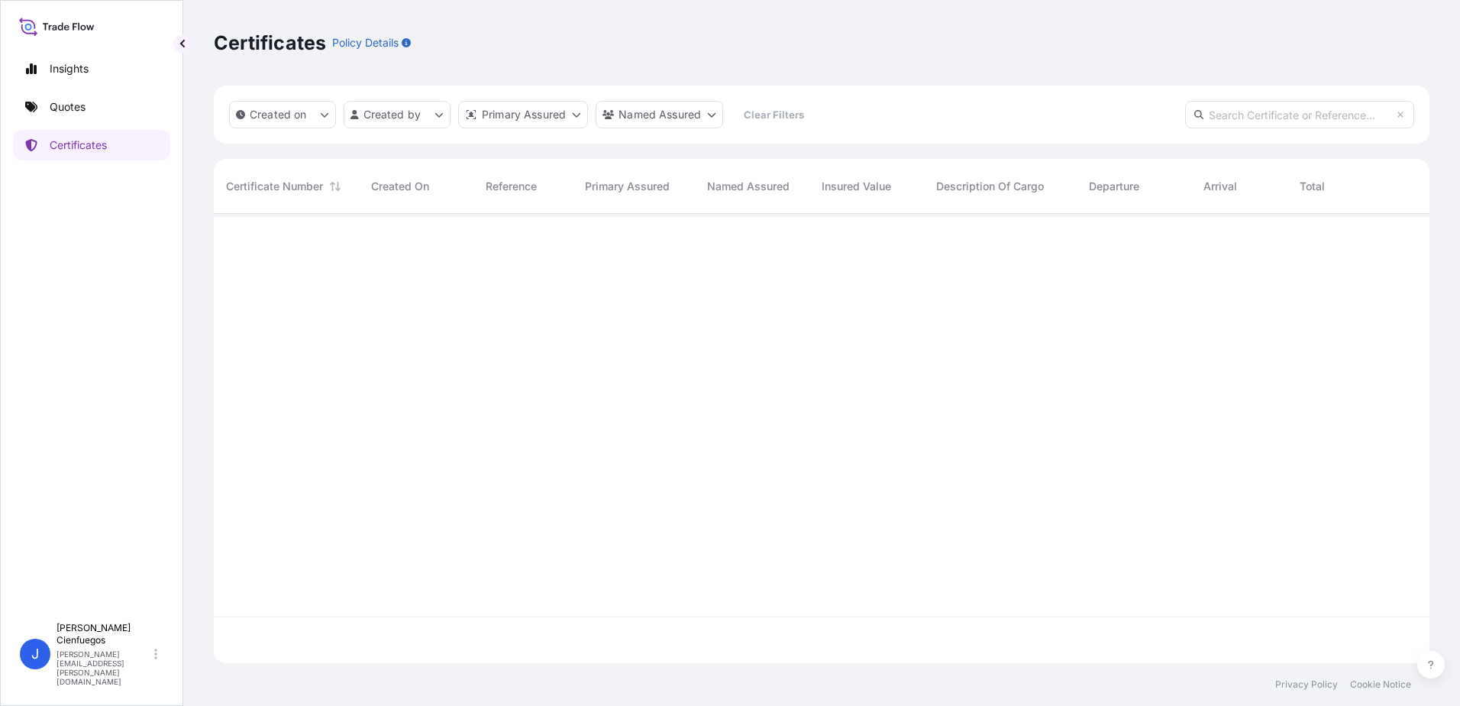
scroll to position [446, 1204]
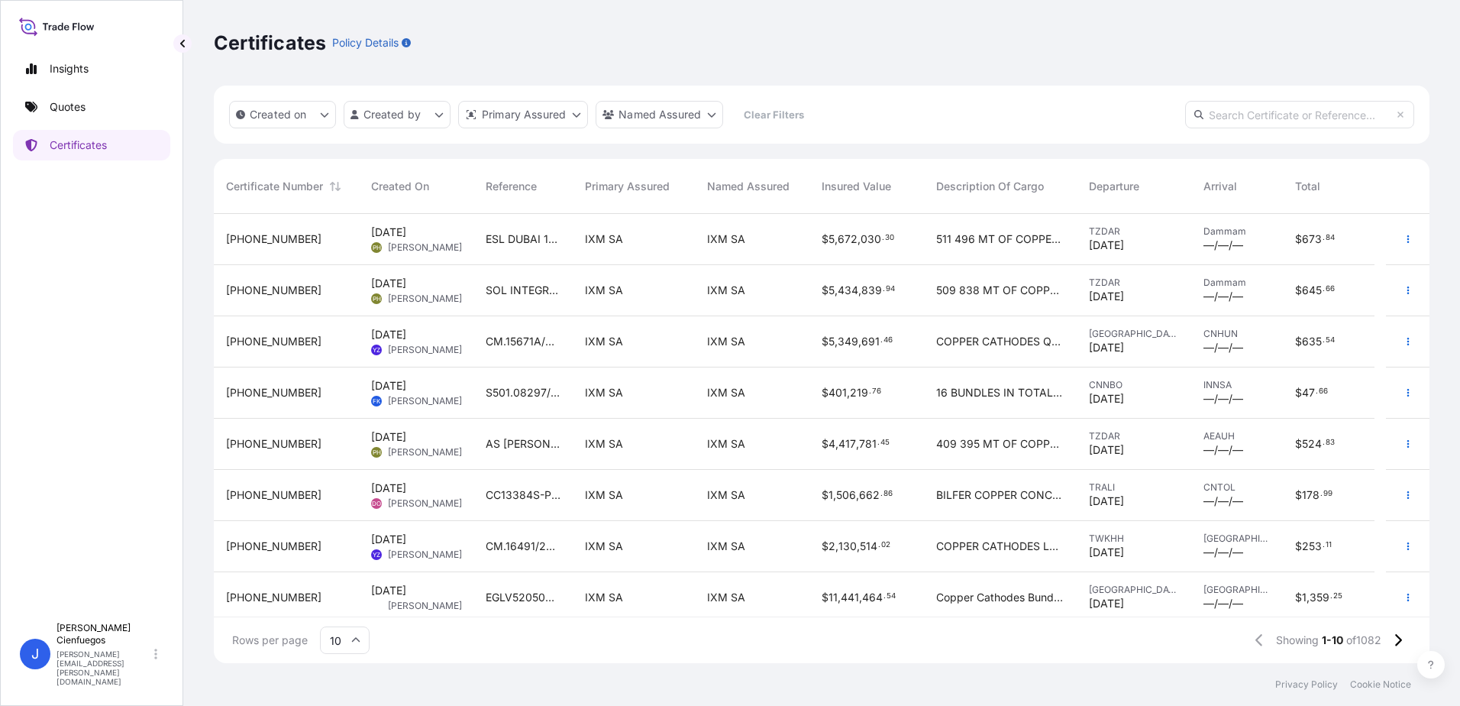
click at [405, 116] on html "Insights Quotes Certificates J Jaime Cienfuegos jaime.cienfuegos@ixmetals.com C…" at bounding box center [730, 353] width 1460 height 706
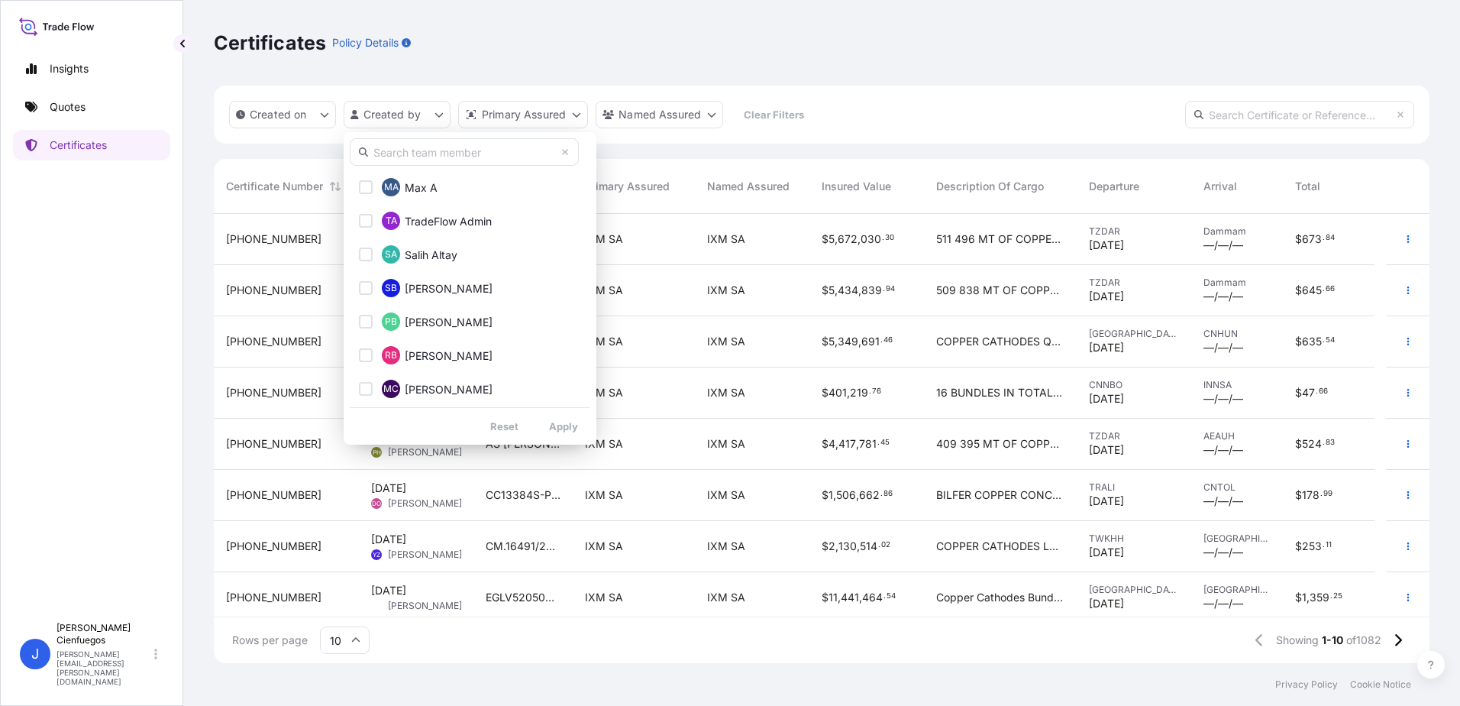
click at [422, 158] on input "text" at bounding box center [464, 151] width 229 height 27
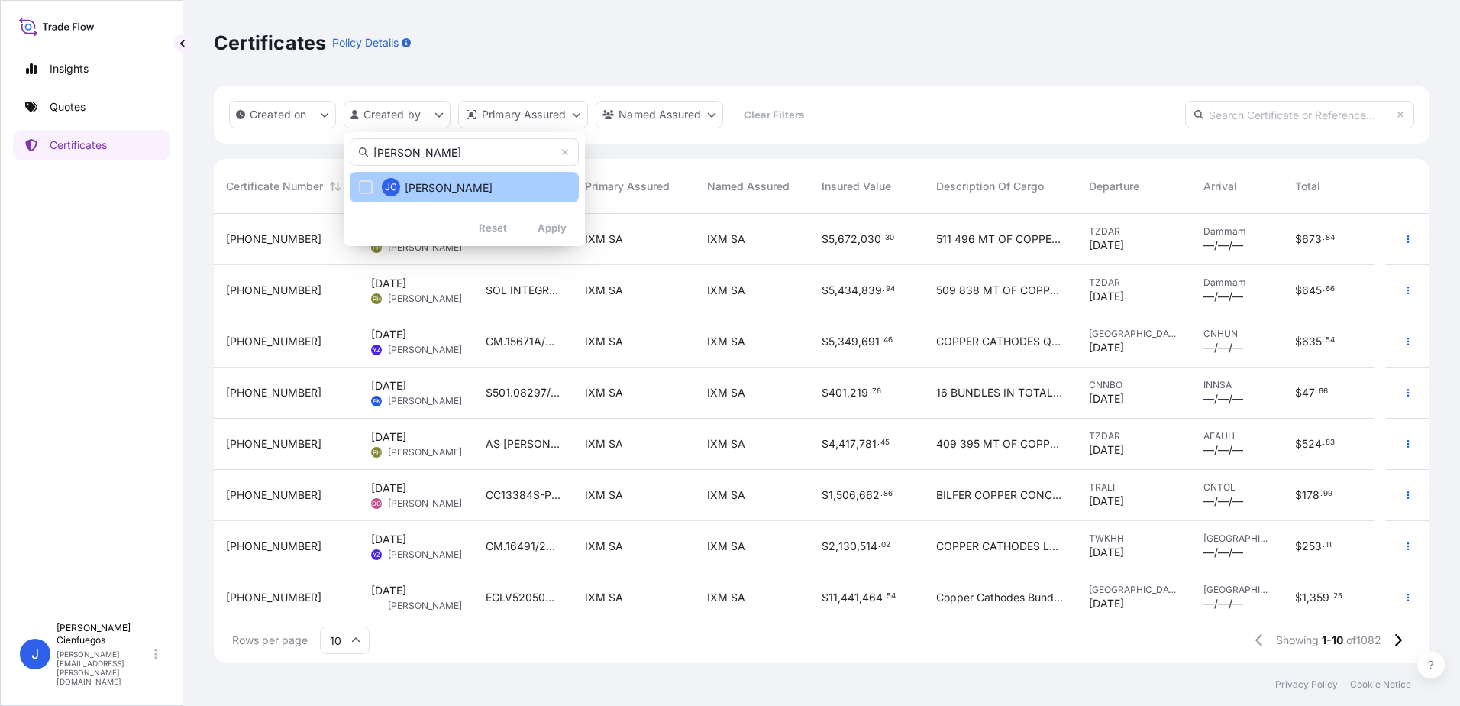
type input "JAIME"
click at [460, 180] on span "Jaime Cienfuegos" at bounding box center [449, 187] width 88 height 15
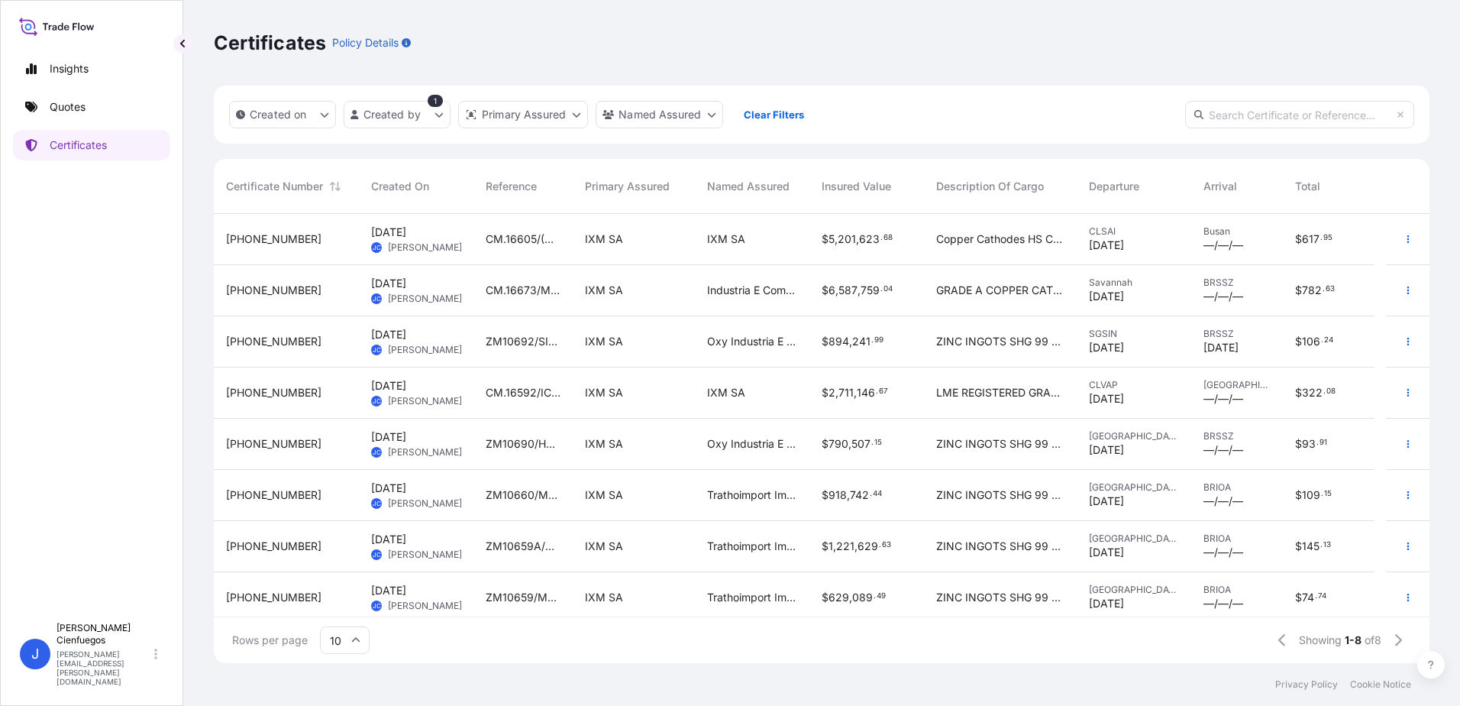
click at [736, 292] on span "Industria E Comercio de Metais Pequi LTDA." at bounding box center [752, 290] width 90 height 15
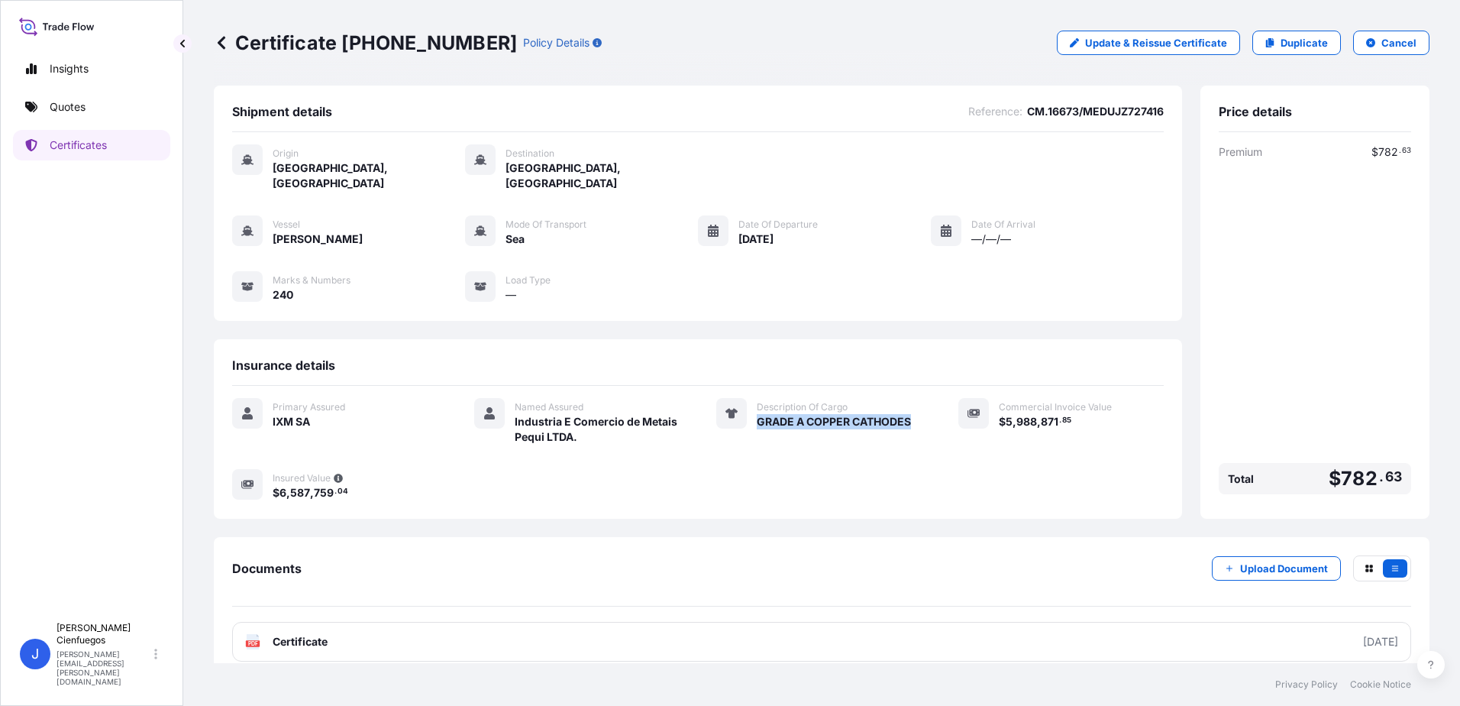
drag, startPoint x: 751, startPoint y: 405, endPoint x: 909, endPoint y: 413, distance: 157.5
click at [909, 413] on div "GRADE A COPPER CATHODES" at bounding box center [839, 421] width 165 height 16
copy span "GRADE A COPPER CATHODES"
